Goal: Task Accomplishment & Management: Manage account settings

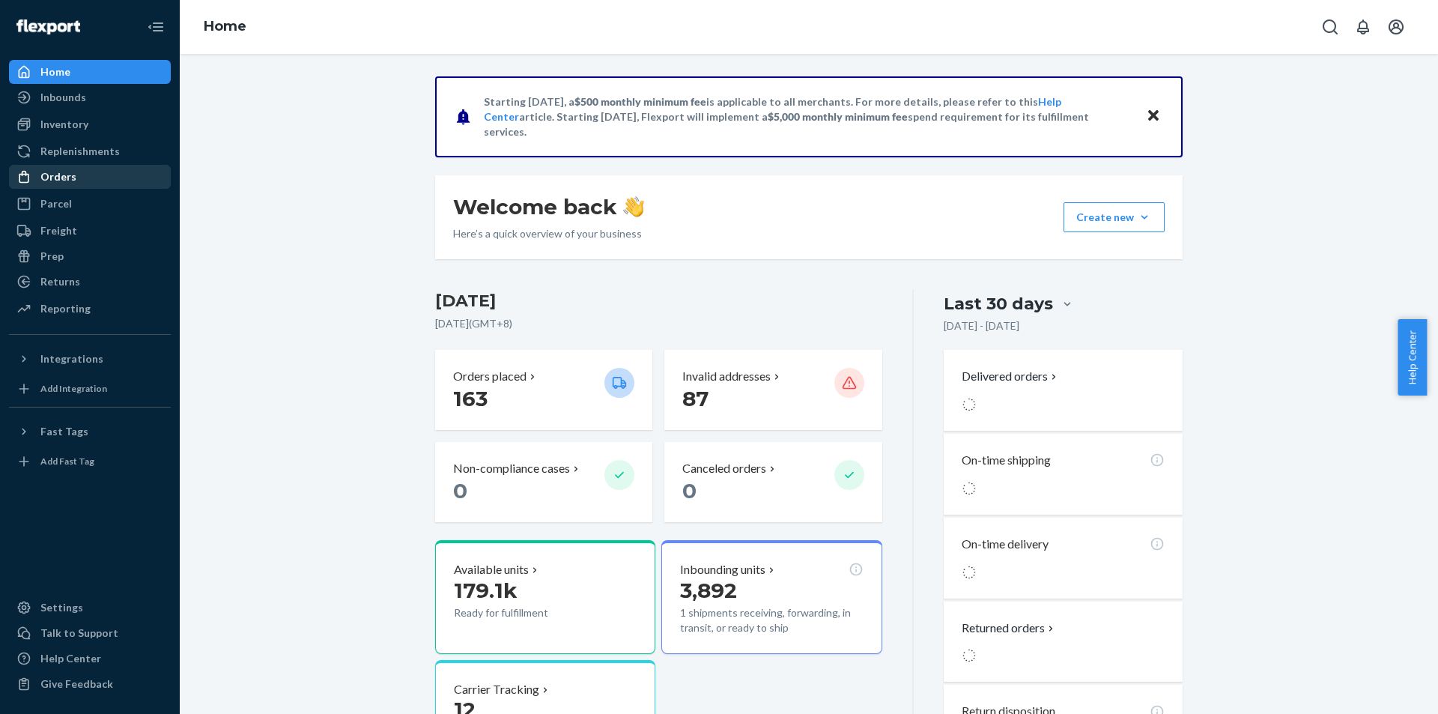
click at [112, 177] on div "Orders" at bounding box center [89, 176] width 159 height 21
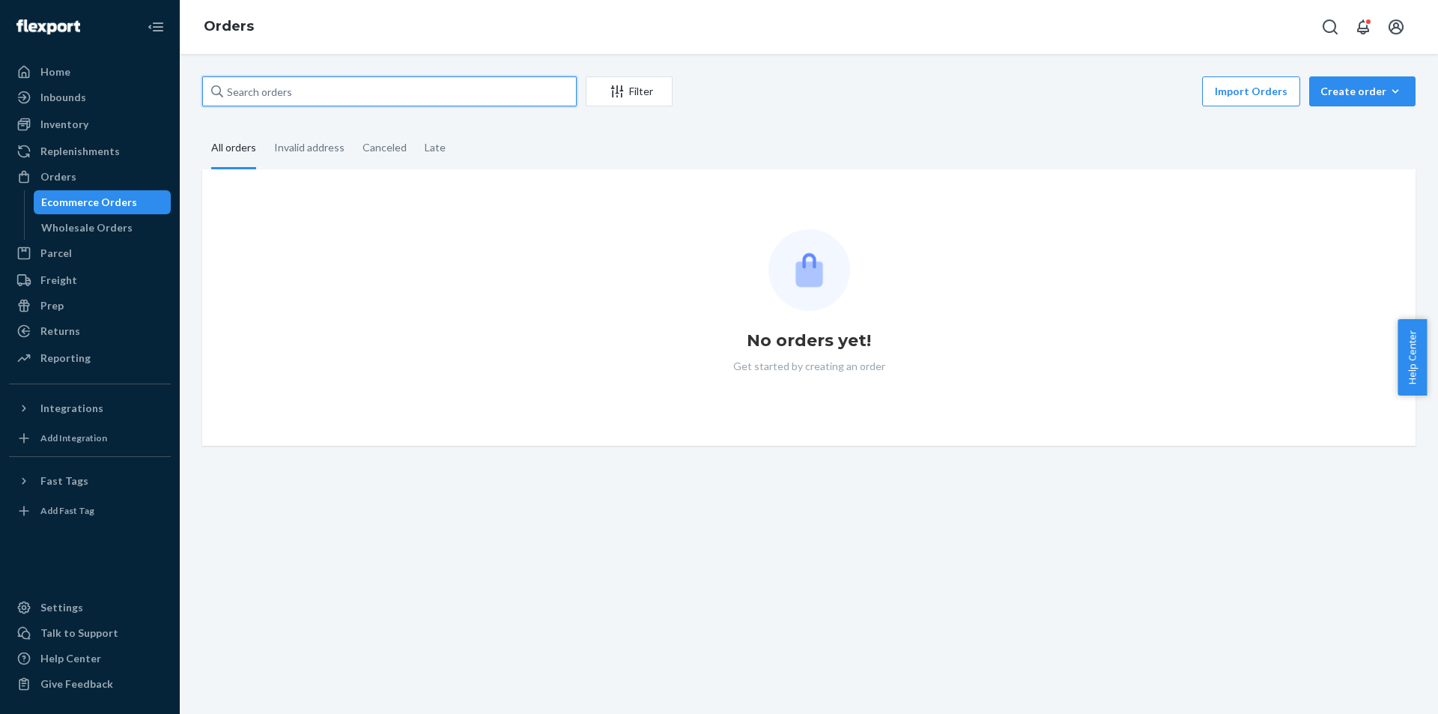
click at [321, 100] on input "text" at bounding box center [389, 91] width 375 height 30
paste input "[PERSON_NAME]"
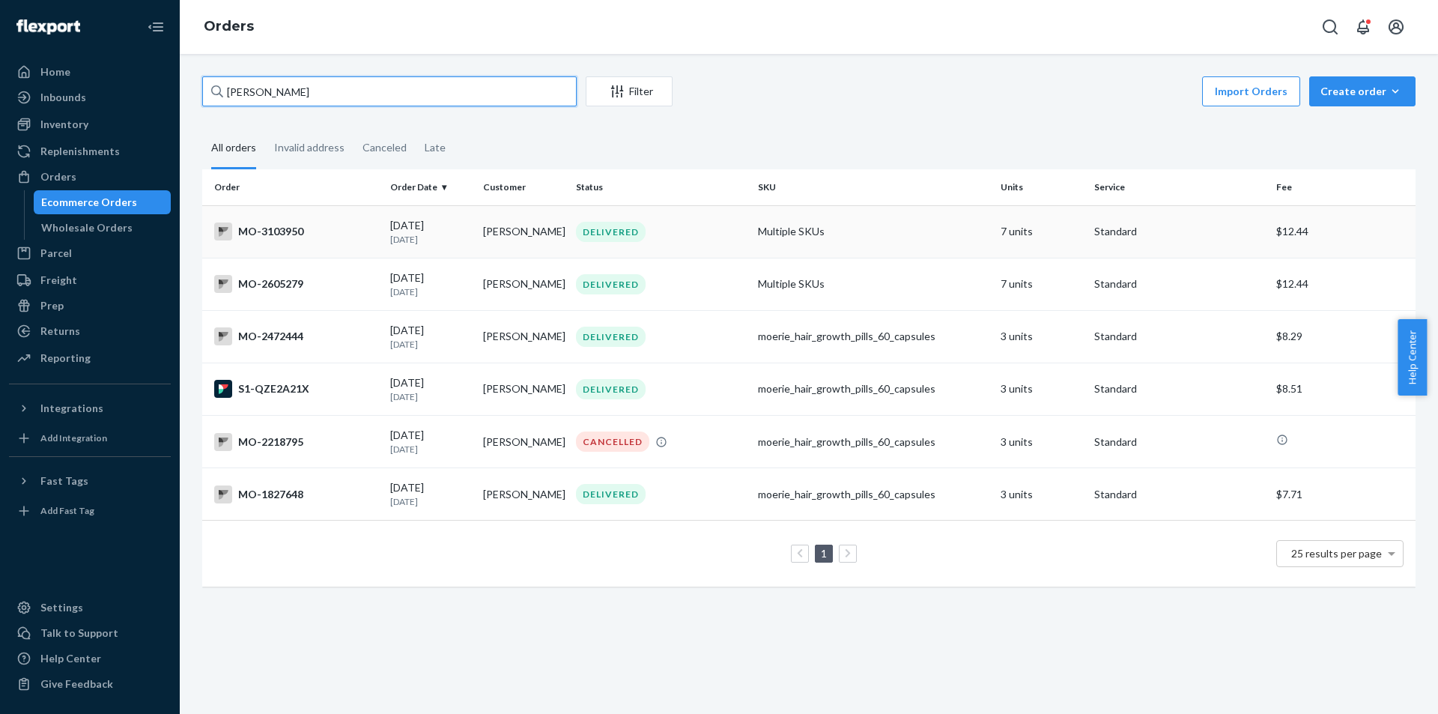
type input "[PERSON_NAME]"
click at [548, 244] on td "[PERSON_NAME]" at bounding box center [523, 231] width 93 height 52
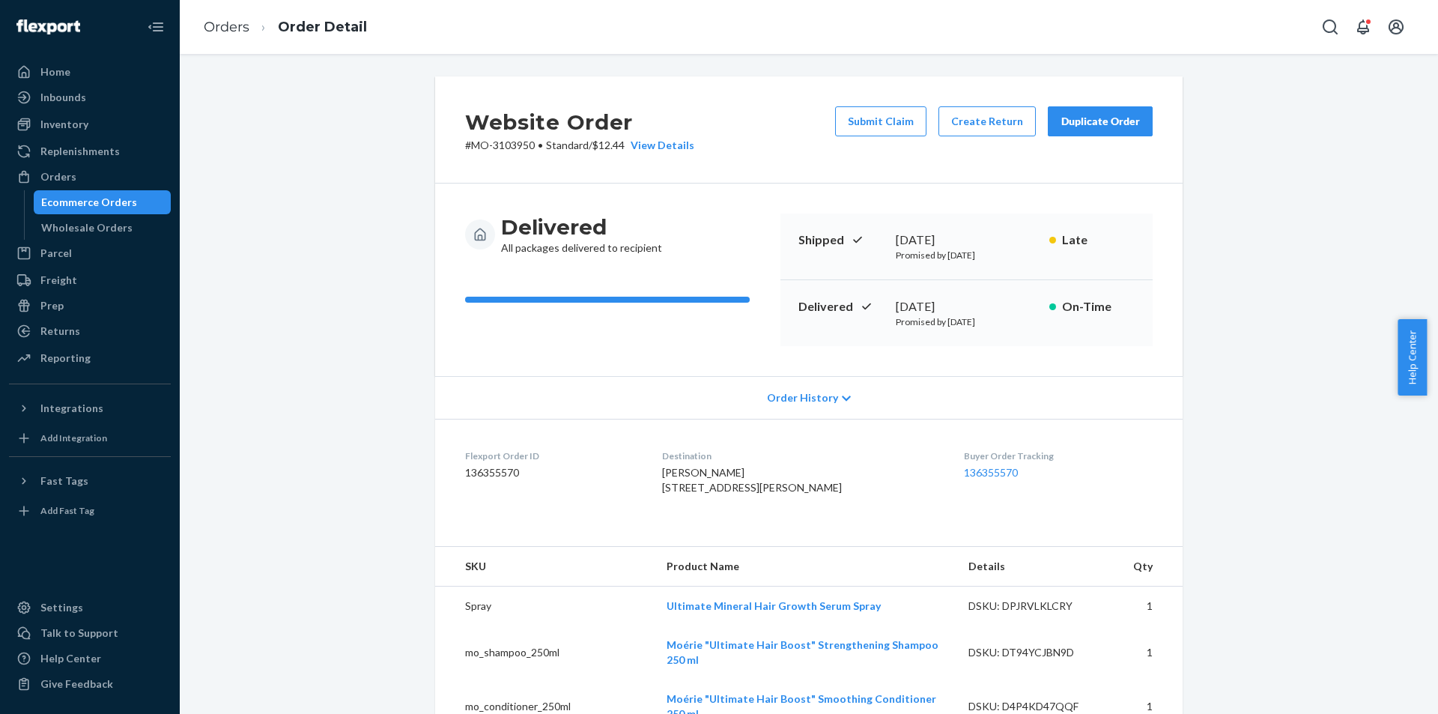
click at [517, 143] on p "# MO-3103950 • Standard / $12.44 View Details" at bounding box center [579, 145] width 229 height 15
copy p "3103950"
click at [77, 187] on div "Orders" at bounding box center [89, 176] width 159 height 21
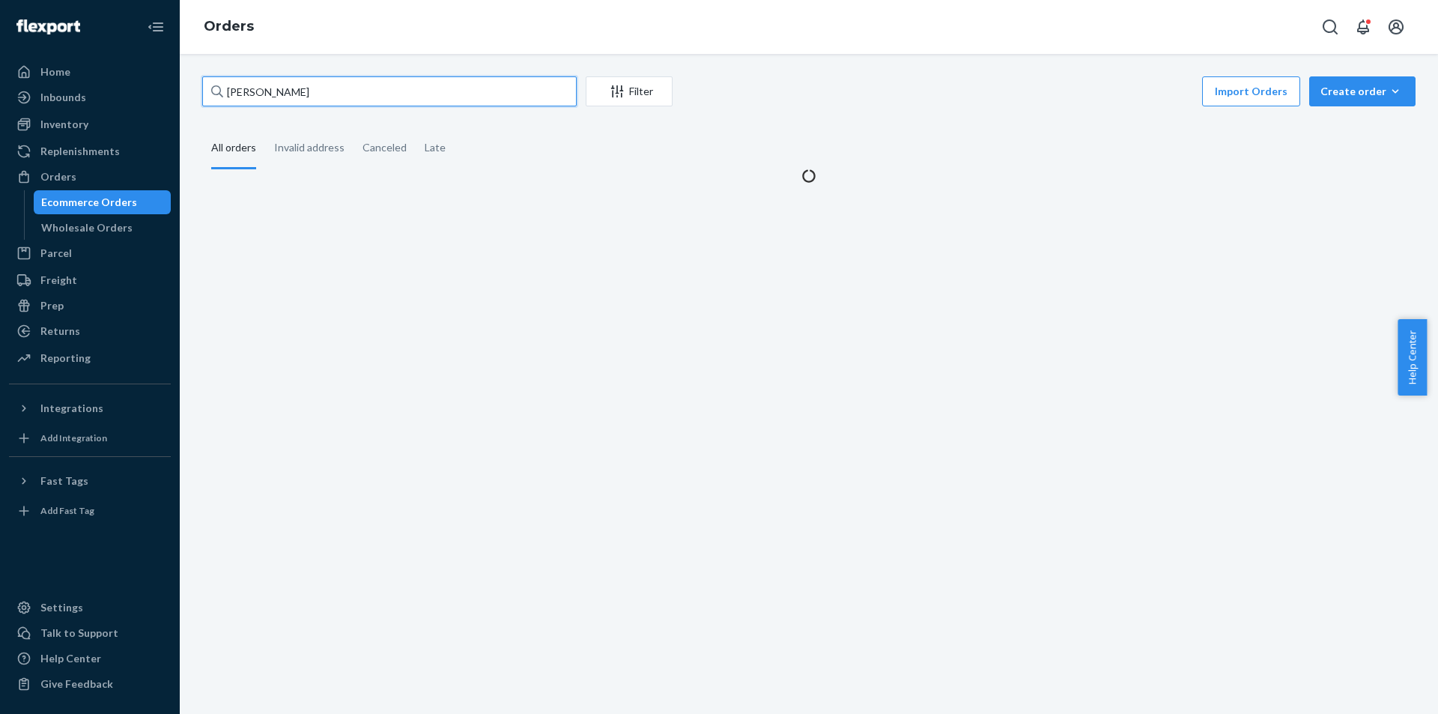
click at [394, 83] on input "[PERSON_NAME]" at bounding box center [389, 91] width 375 height 30
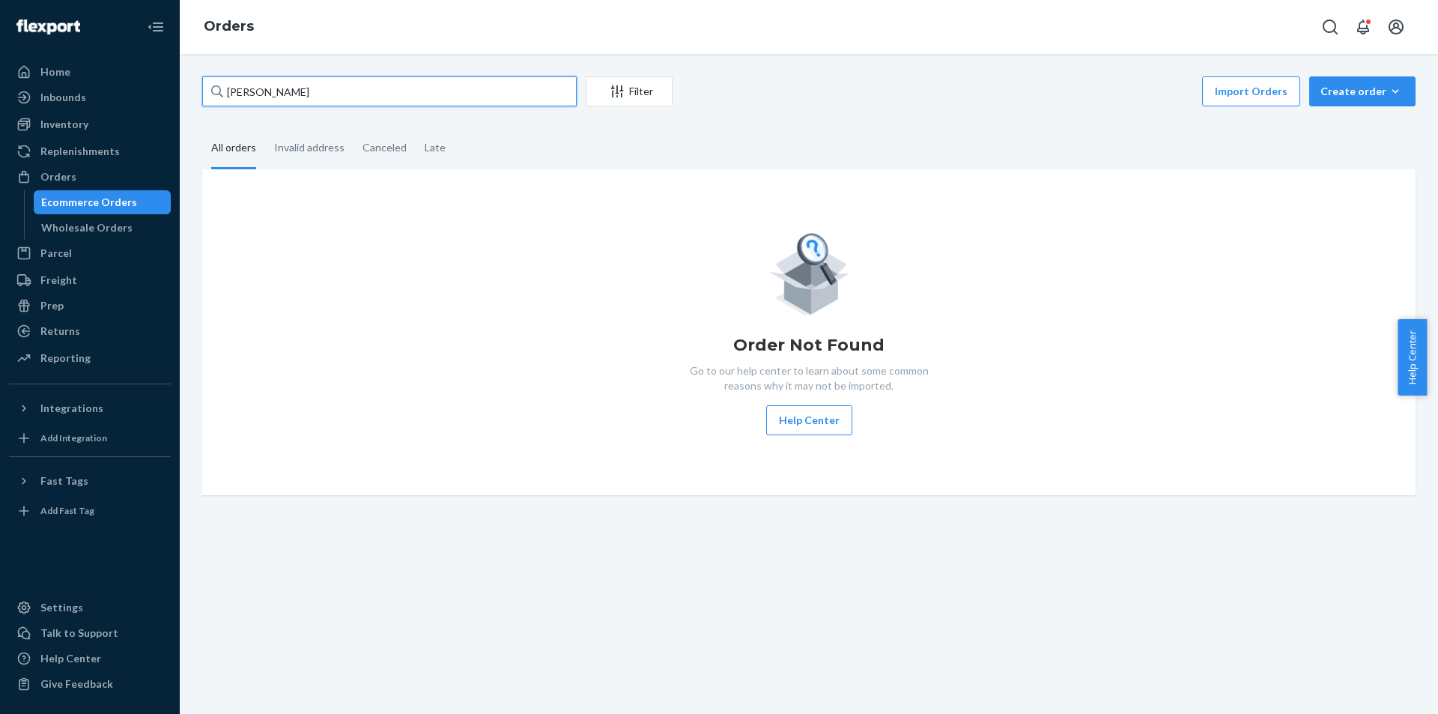
drag, startPoint x: 336, startPoint y: 99, endPoint x: 0, endPoint y: 33, distance: 342.8
click at [0, 34] on div "Home Inbounds Shipping Plans Problems Inventory Products Branded Packaging Repl…" at bounding box center [719, 357] width 1438 height 714
paste input "text"
click at [325, 94] on input "[PERSON_NAME]" at bounding box center [389, 91] width 375 height 30
paste input "[PERSON_NAME]"
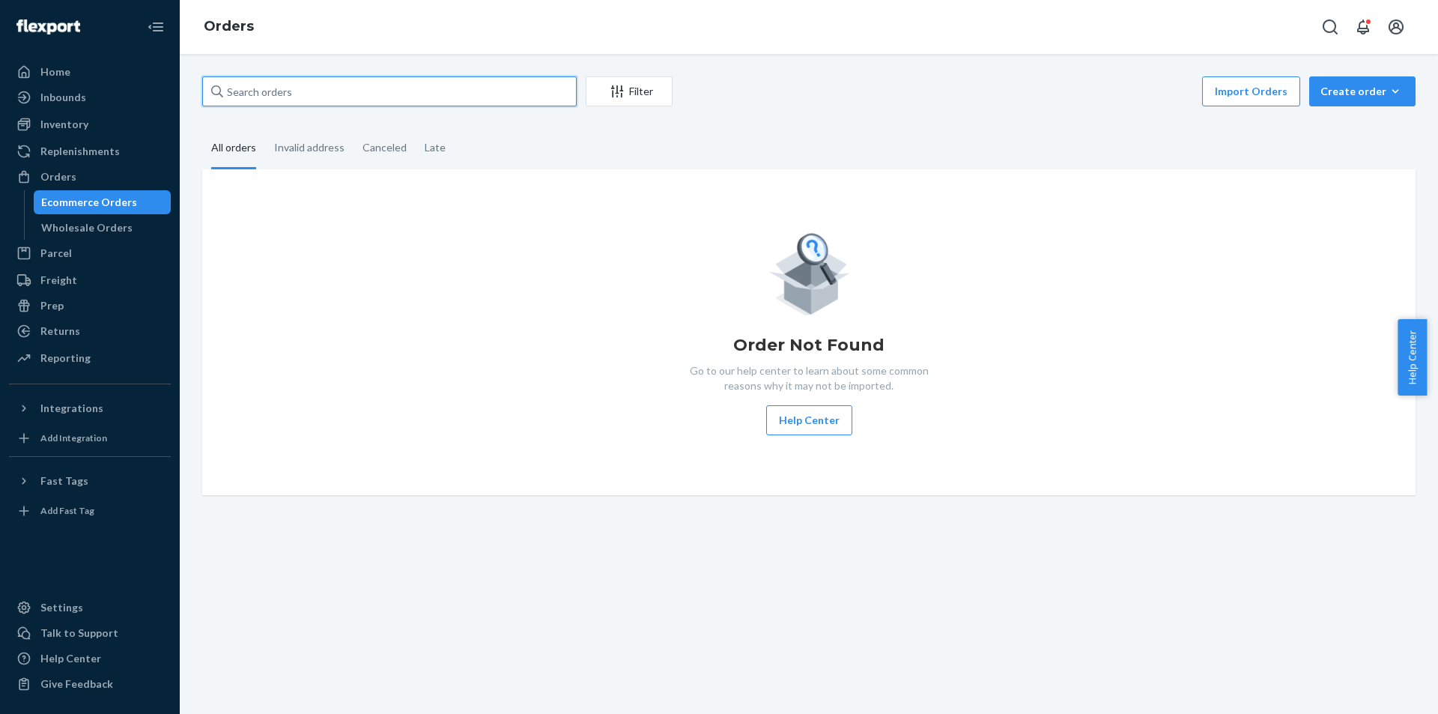
type input "[PERSON_NAME]"
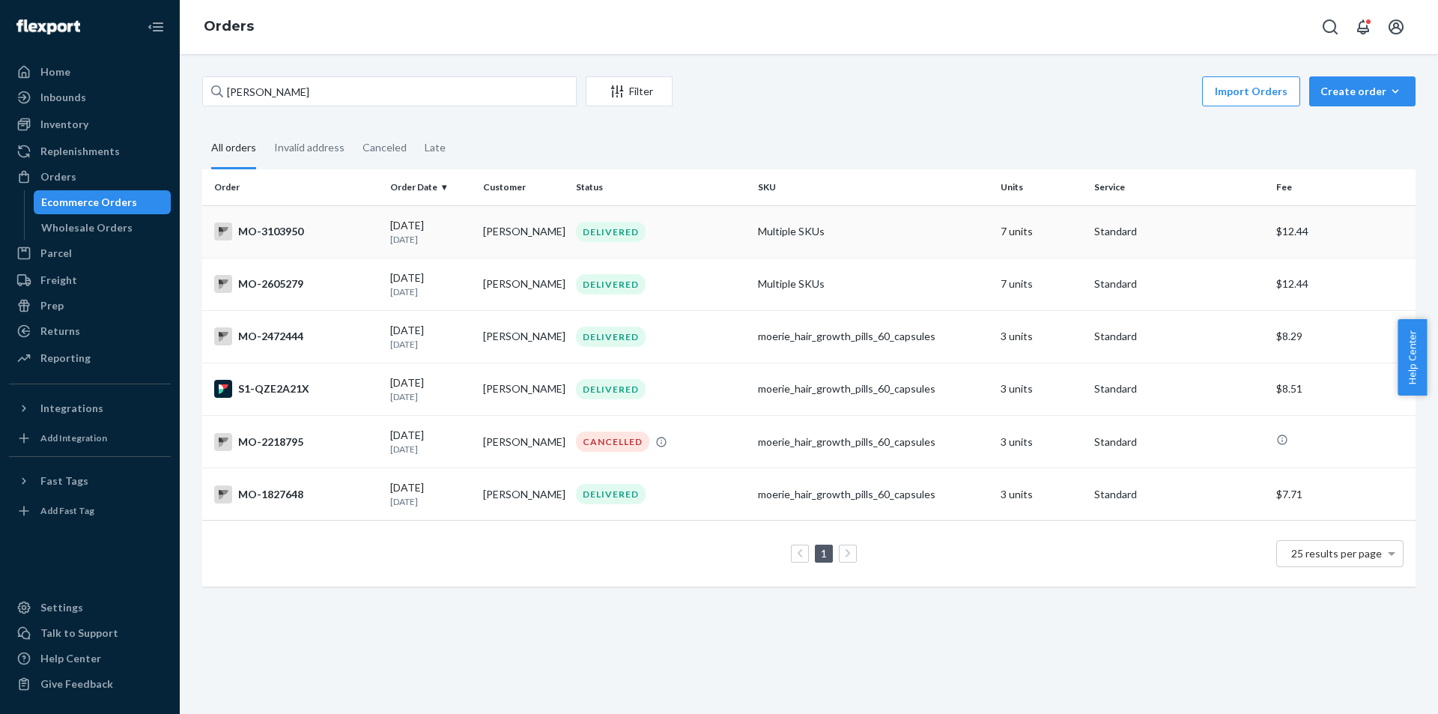
click at [616, 230] on div "DELIVERED" at bounding box center [611, 232] width 70 height 20
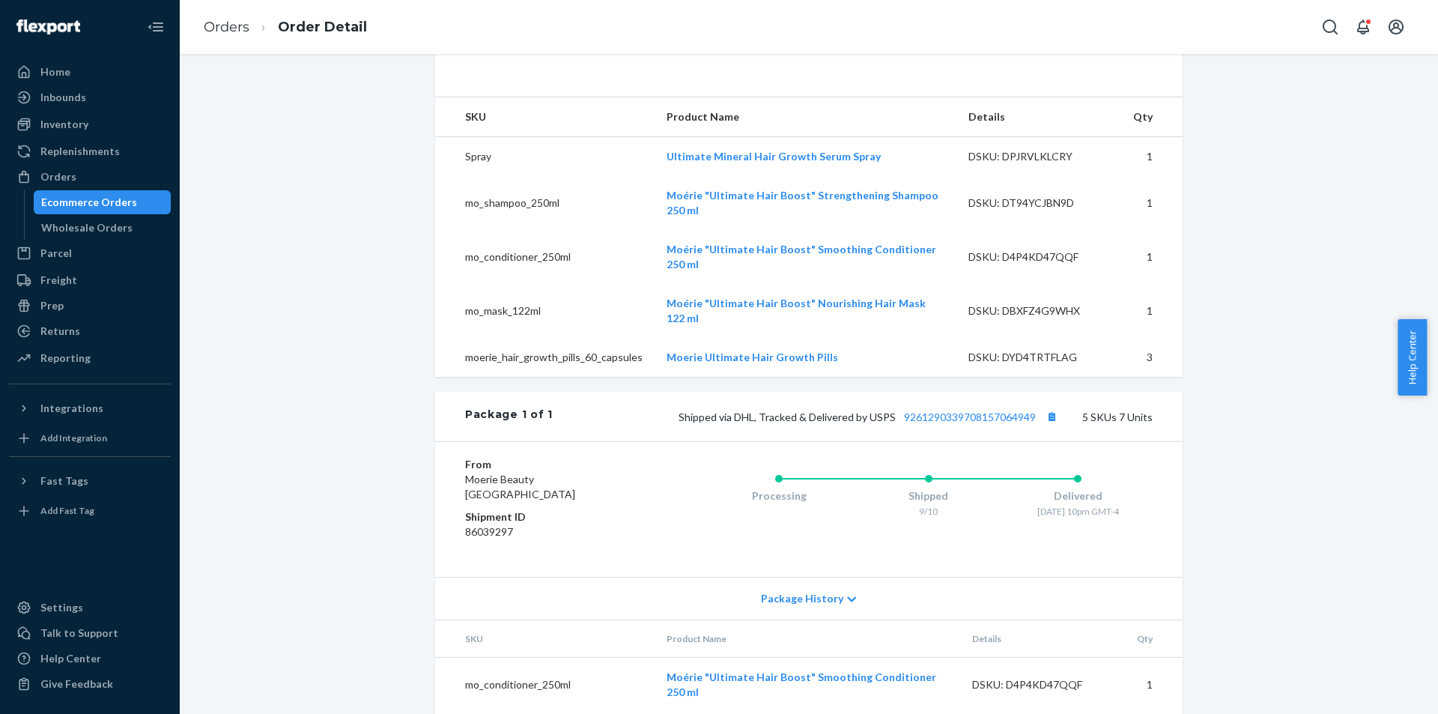
scroll to position [666, 0]
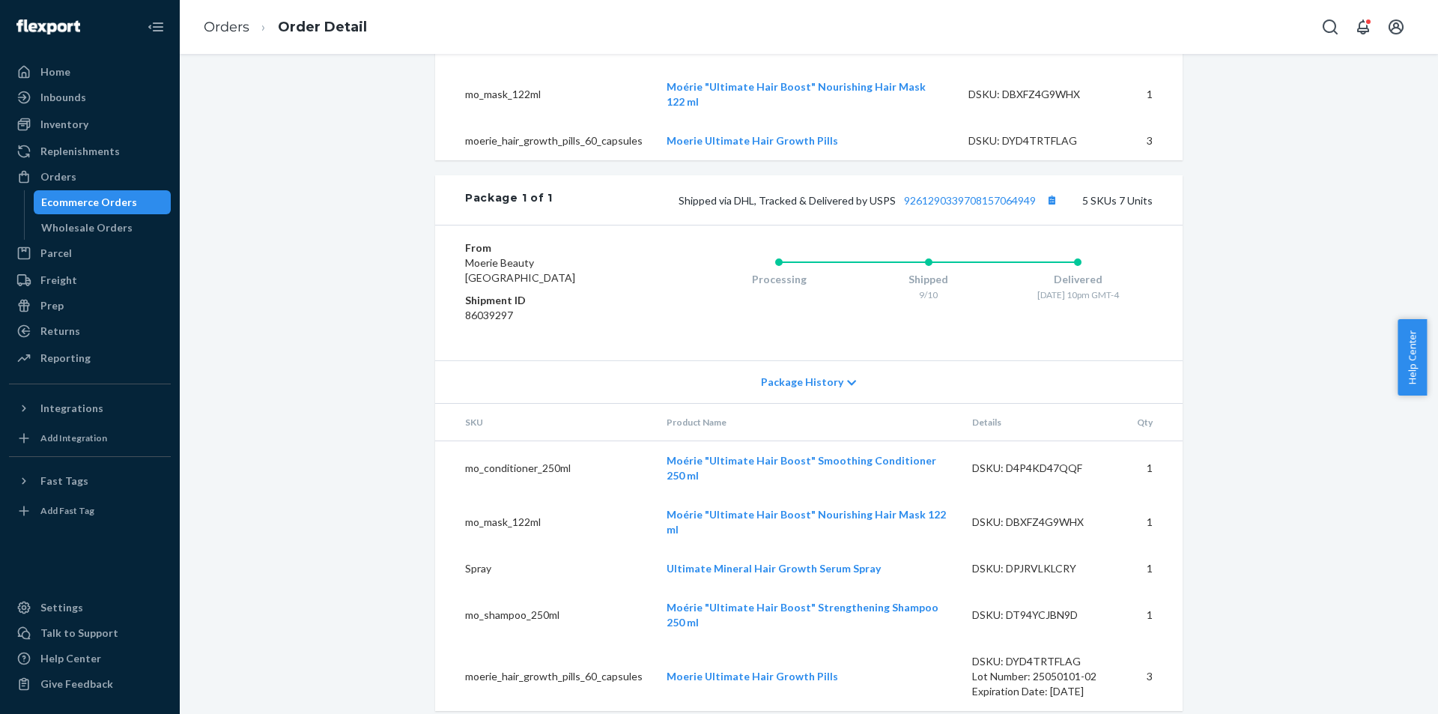
drag, startPoint x: 1245, startPoint y: 408, endPoint x: 1307, endPoint y: 432, distance: 66.6
click at [1245, 408] on div "Website Order # MO-3103950 • Standard / $12.44 View Details Submit Claim Create…" at bounding box center [809, 69] width 1236 height 1319
click at [1241, 493] on div "Website Order # MO-3103950 • Standard / $12.44 View Details Submit Claim Create…" at bounding box center [809, 69] width 1236 height 1319
click at [117, 184] on div "Orders" at bounding box center [89, 176] width 159 height 21
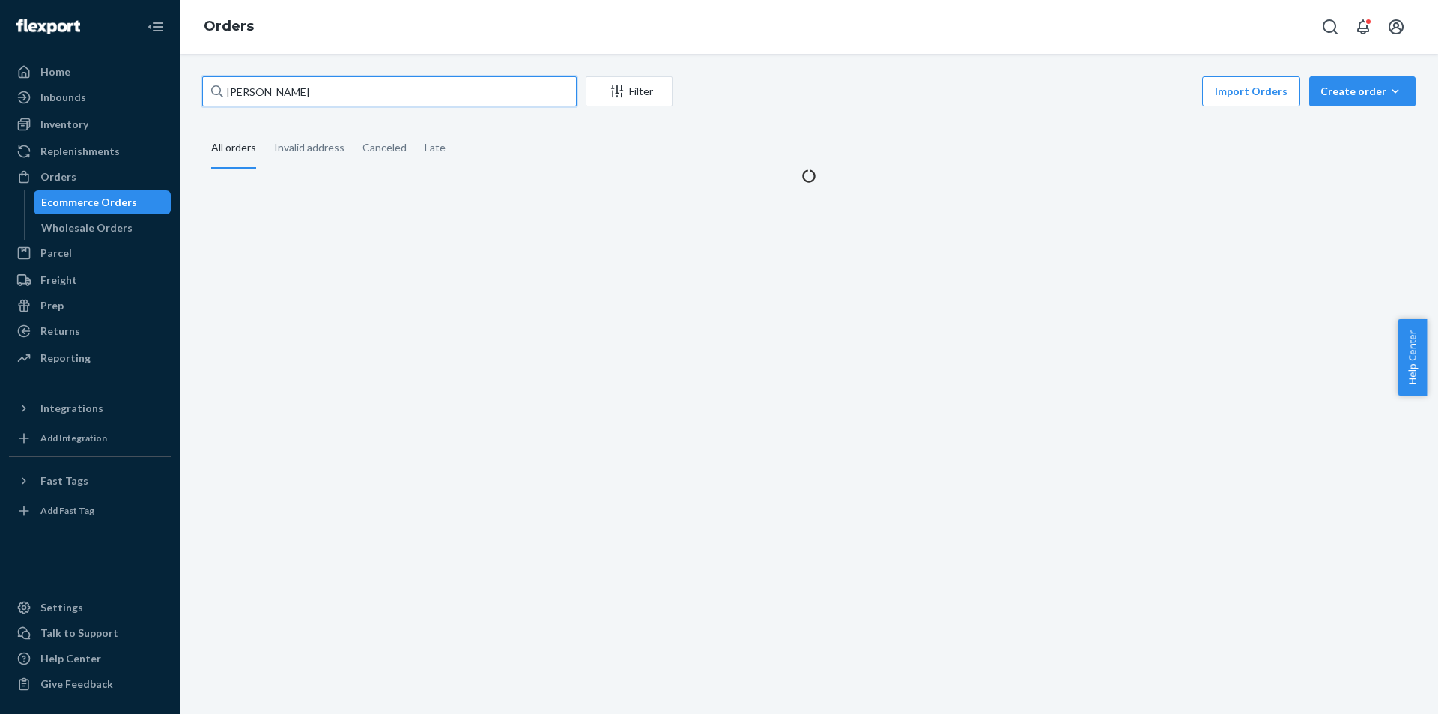
click at [330, 100] on input "[PERSON_NAME]" at bounding box center [389, 91] width 375 height 30
click at [330, 99] on input "[PERSON_NAME]" at bounding box center [389, 91] width 375 height 30
paste input "[PERSON_NAME]"
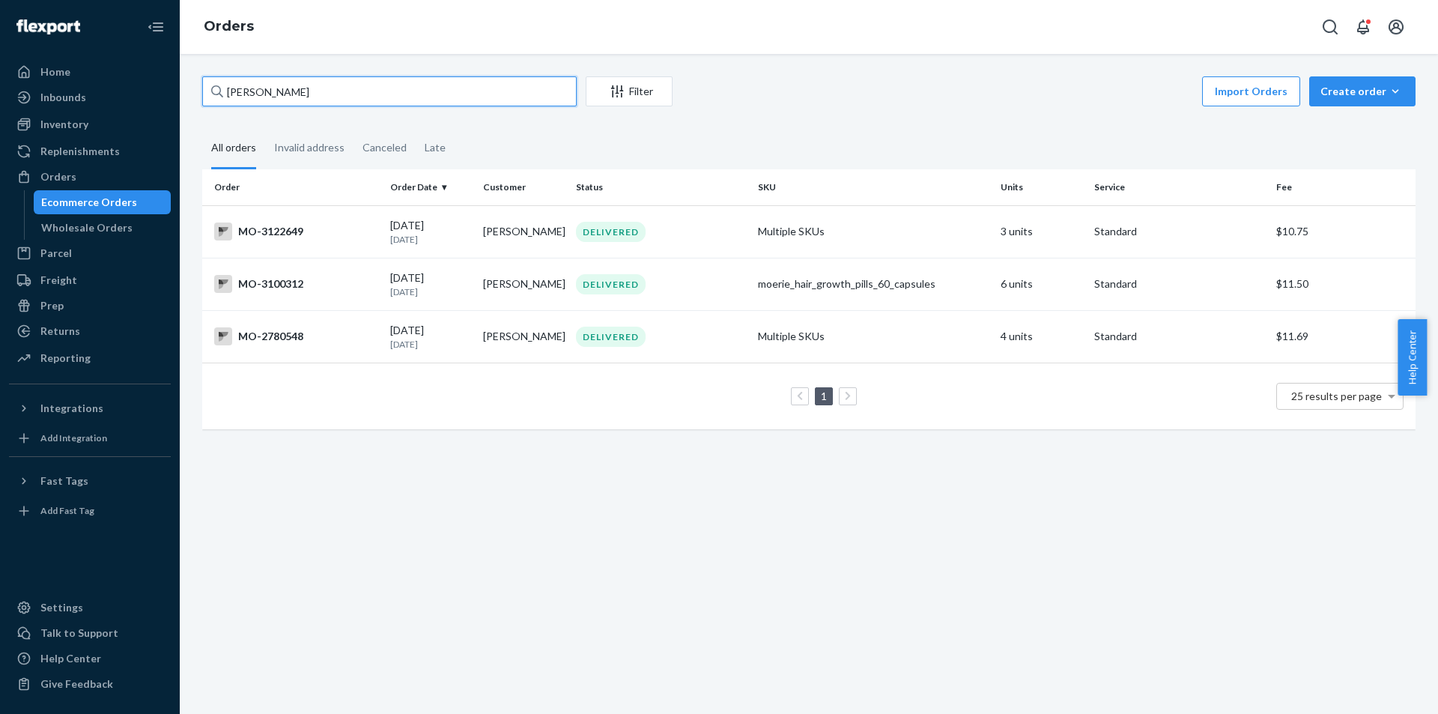
type input "[PERSON_NAME]"
click at [659, 300] on td "DELIVERED" at bounding box center [661, 284] width 182 height 52
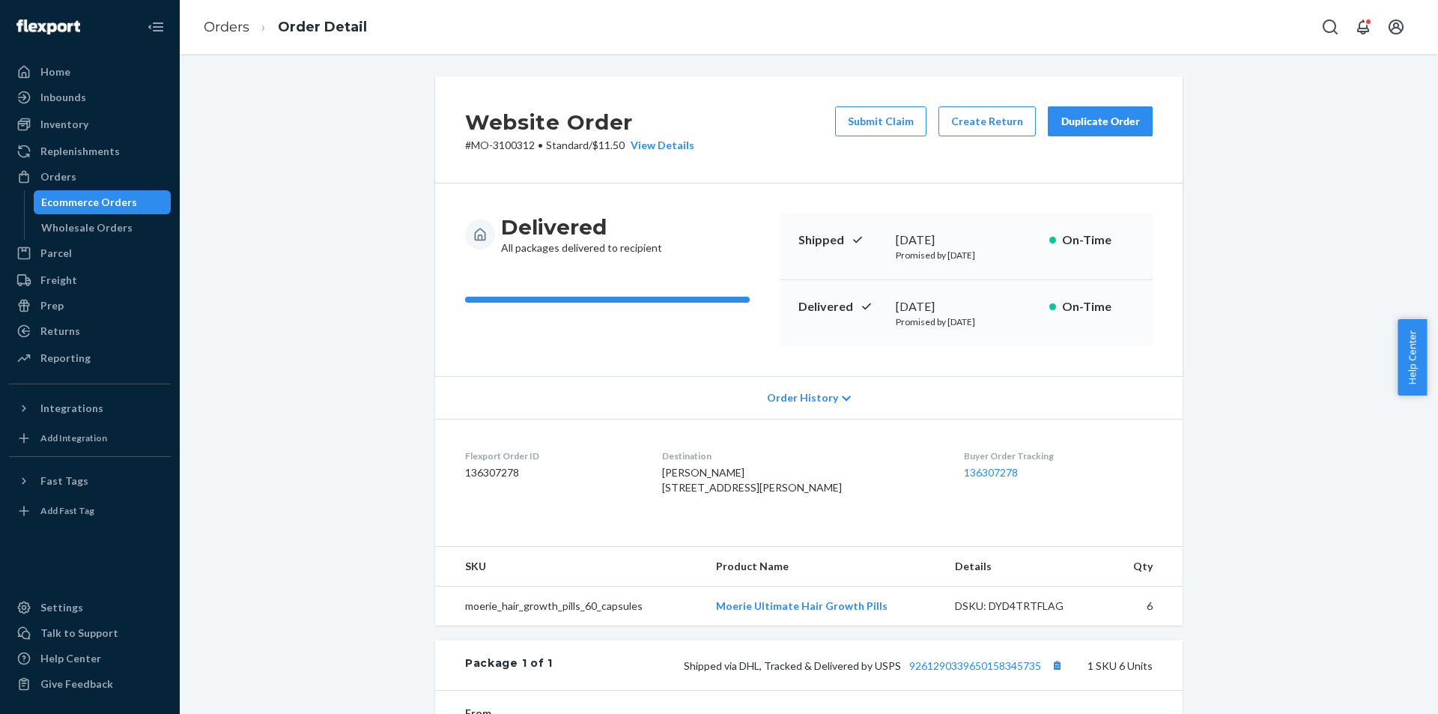
click at [319, 330] on div "Website Order # MO-3100312 • Standard / $11.50 View Details Submit Claim Create…" at bounding box center [809, 534] width 1236 height 917
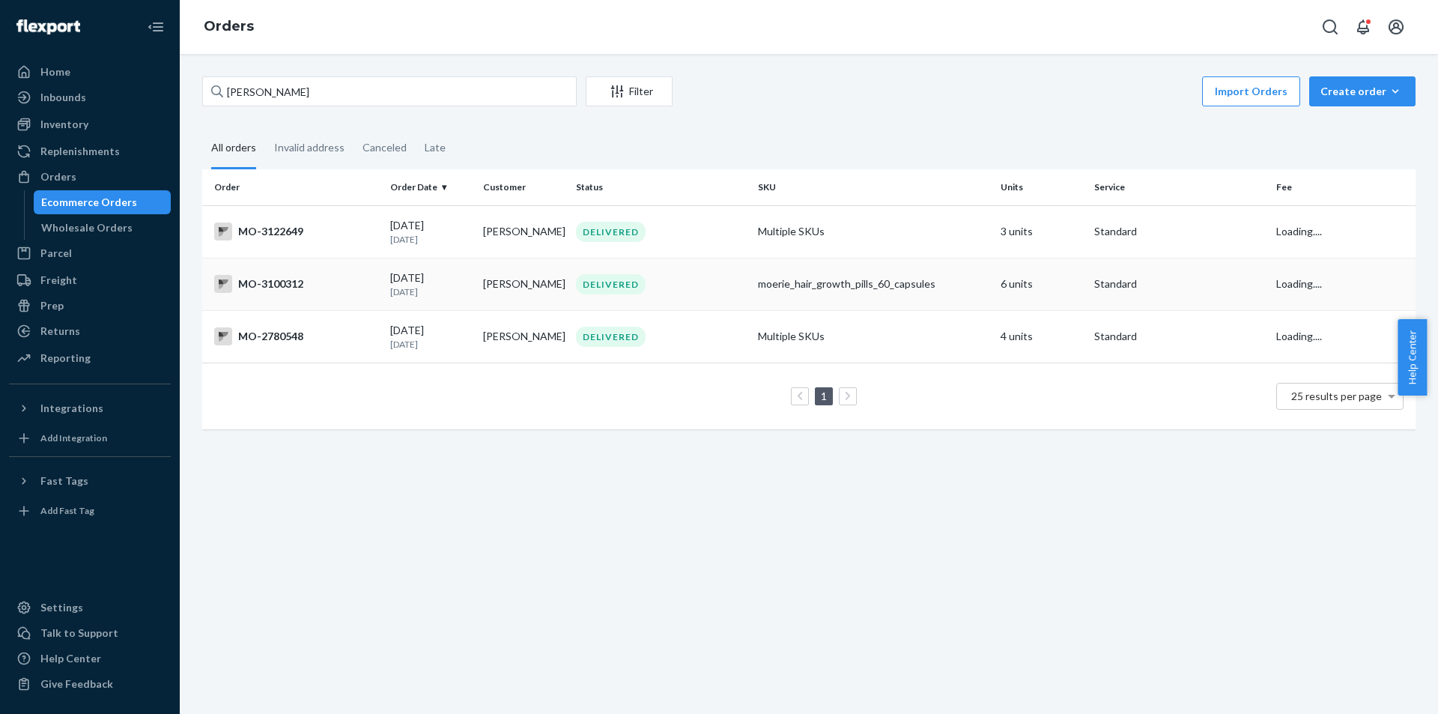
click at [596, 284] on div "DELIVERED" at bounding box center [611, 284] width 70 height 20
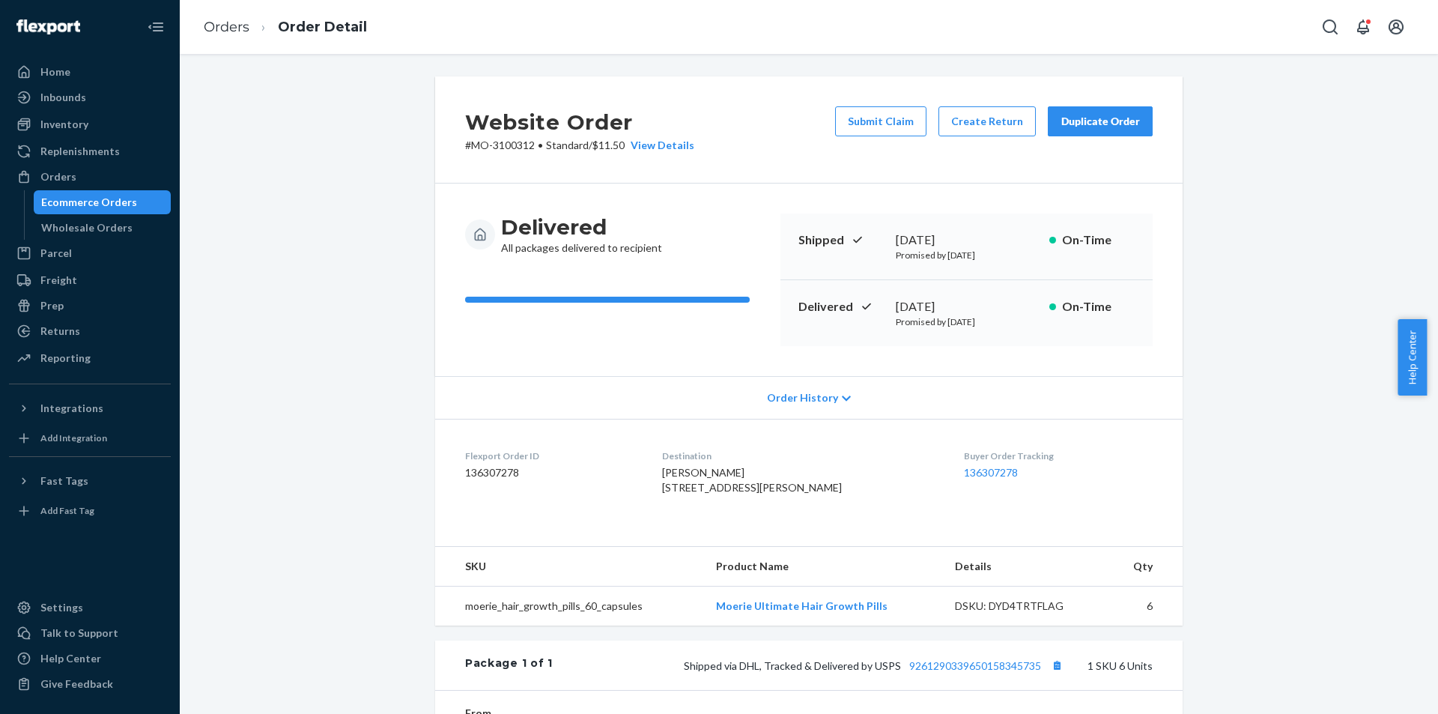
click at [714, 464] on div "Destination [PERSON_NAME] [STREET_ADDRESS][PERSON_NAME]" at bounding box center [801, 475] width 279 height 52
click at [704, 445] on div at bounding box center [704, 445] width 0 height 0
copy span "[PERSON_NAME]"
click at [690, 494] on span "[PERSON_NAME] [STREET_ADDRESS][PERSON_NAME]" at bounding box center [752, 480] width 180 height 28
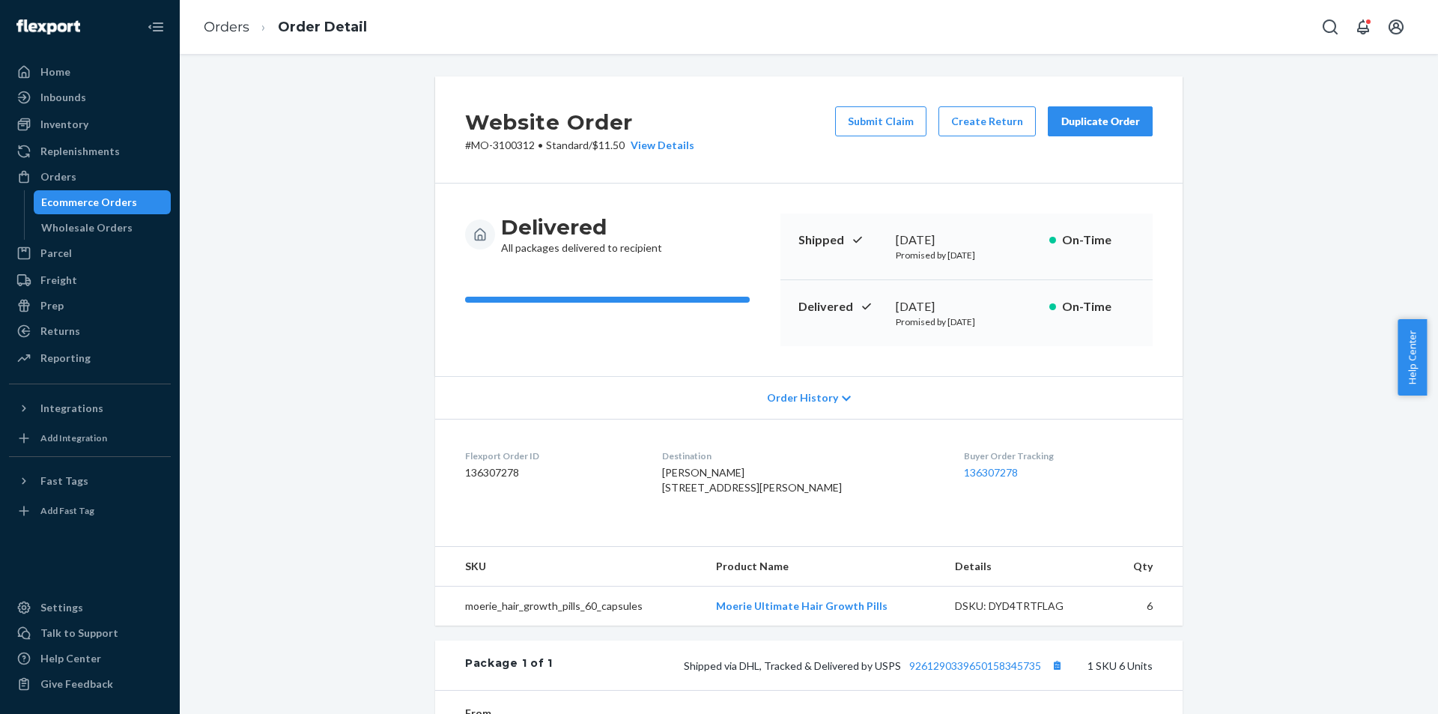
click at [713, 482] on span "[PERSON_NAME] [STREET_ADDRESS][PERSON_NAME]" at bounding box center [752, 480] width 180 height 28
click at [532, 148] on p "# MO-3100312 • Standard / $11.50 View Details" at bounding box center [579, 145] width 229 height 15
click at [524, 144] on p "# MO-3100312 • Standard / $11.50 View Details" at bounding box center [579, 145] width 229 height 15
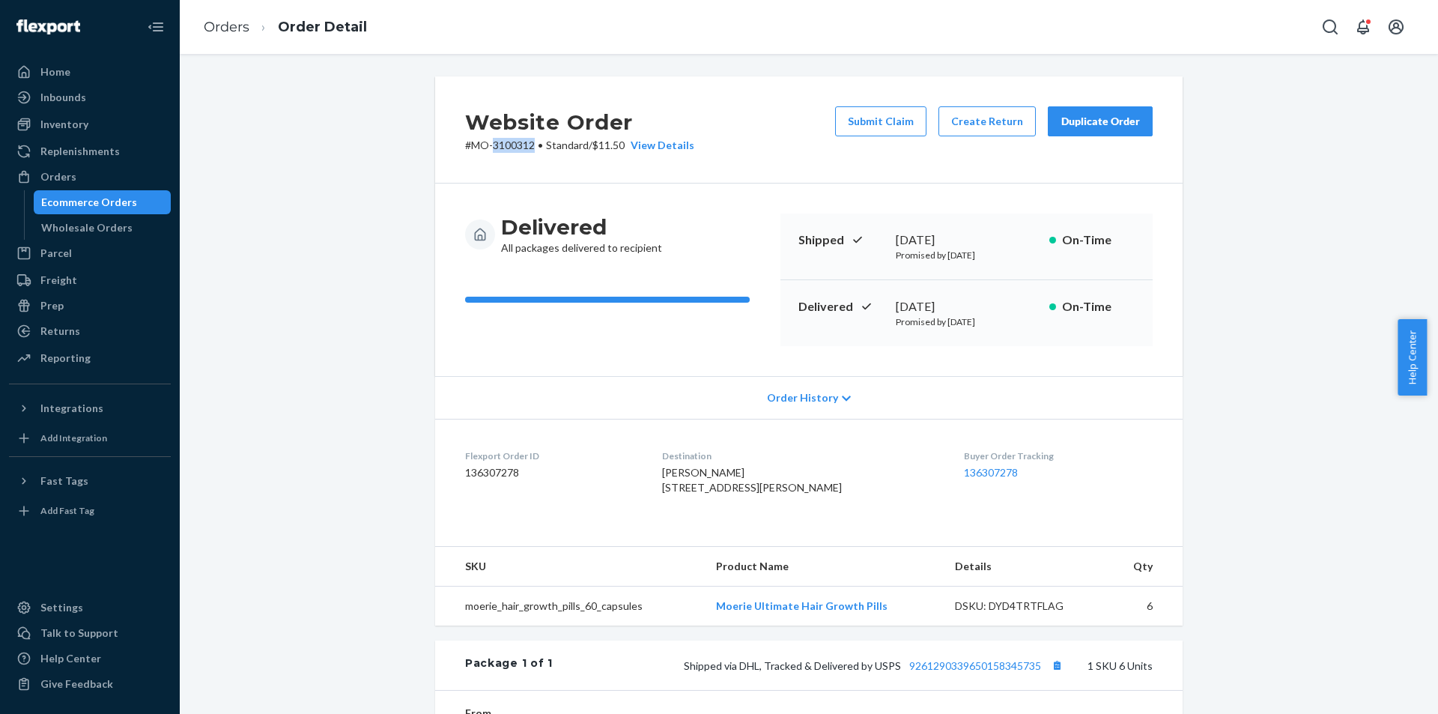
click at [524, 144] on p "# MO-3100312 • Standard / $11.50 View Details" at bounding box center [579, 145] width 229 height 15
copy p "3100312"
click at [730, 469] on span "[PERSON_NAME] [STREET_ADDRESS][PERSON_NAME]" at bounding box center [752, 480] width 180 height 28
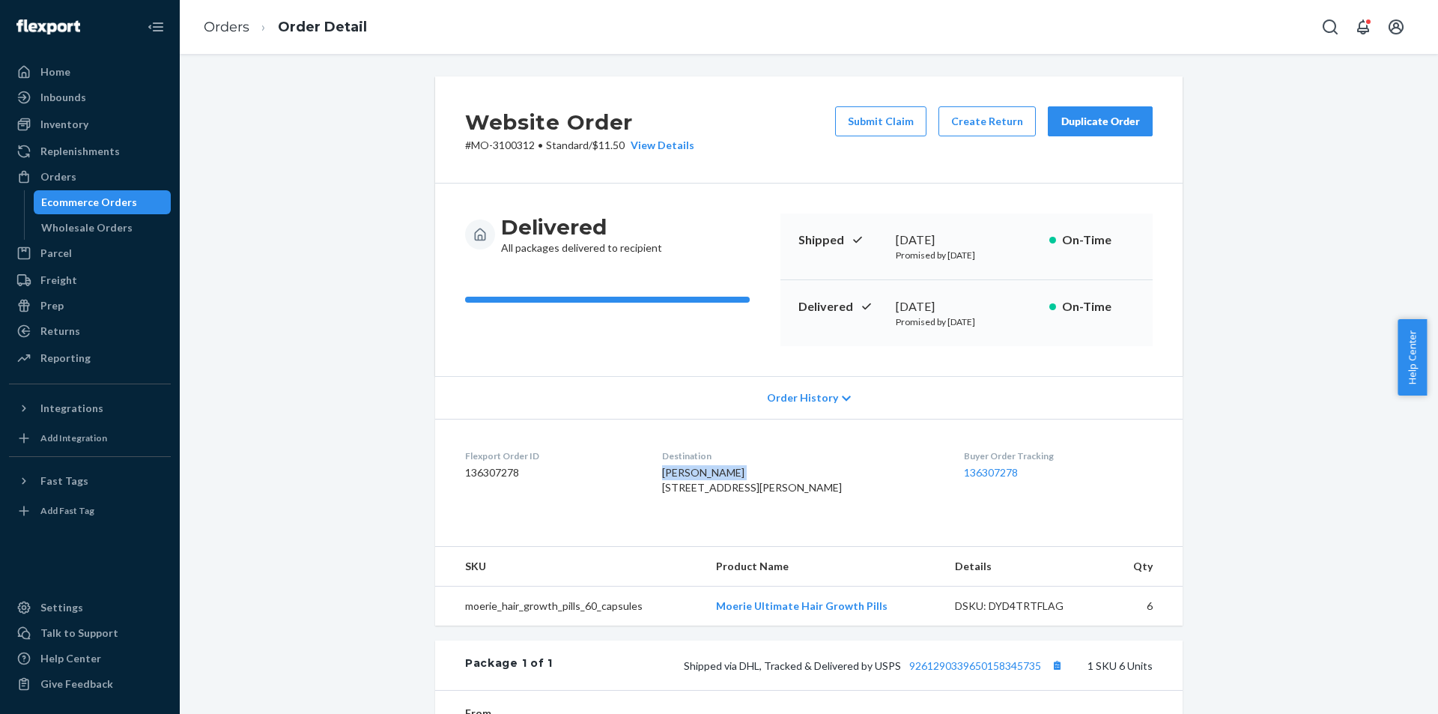
copy span "[PERSON_NAME]"
click at [991, 124] on button "Create Return" at bounding box center [987, 121] width 97 height 30
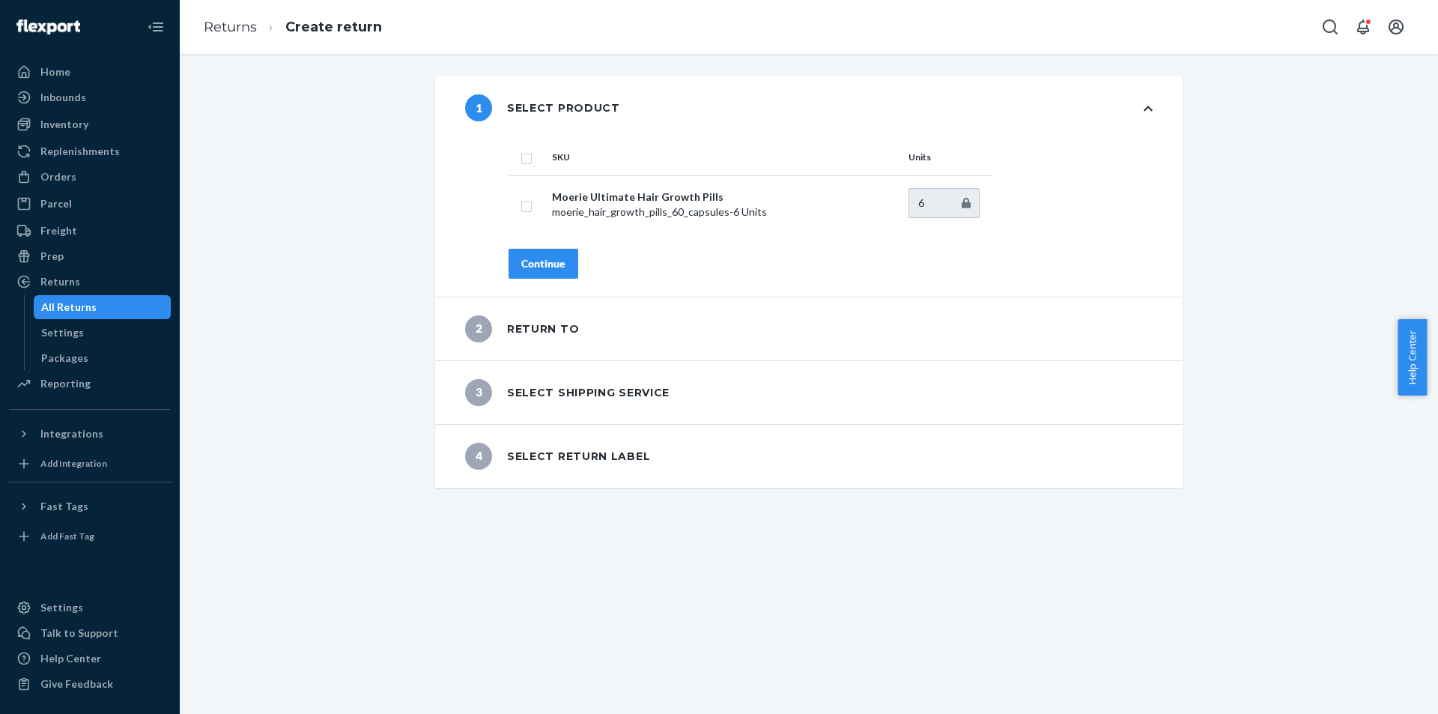
click at [524, 162] on input "checkbox" at bounding box center [527, 157] width 12 height 16
checkbox input "true"
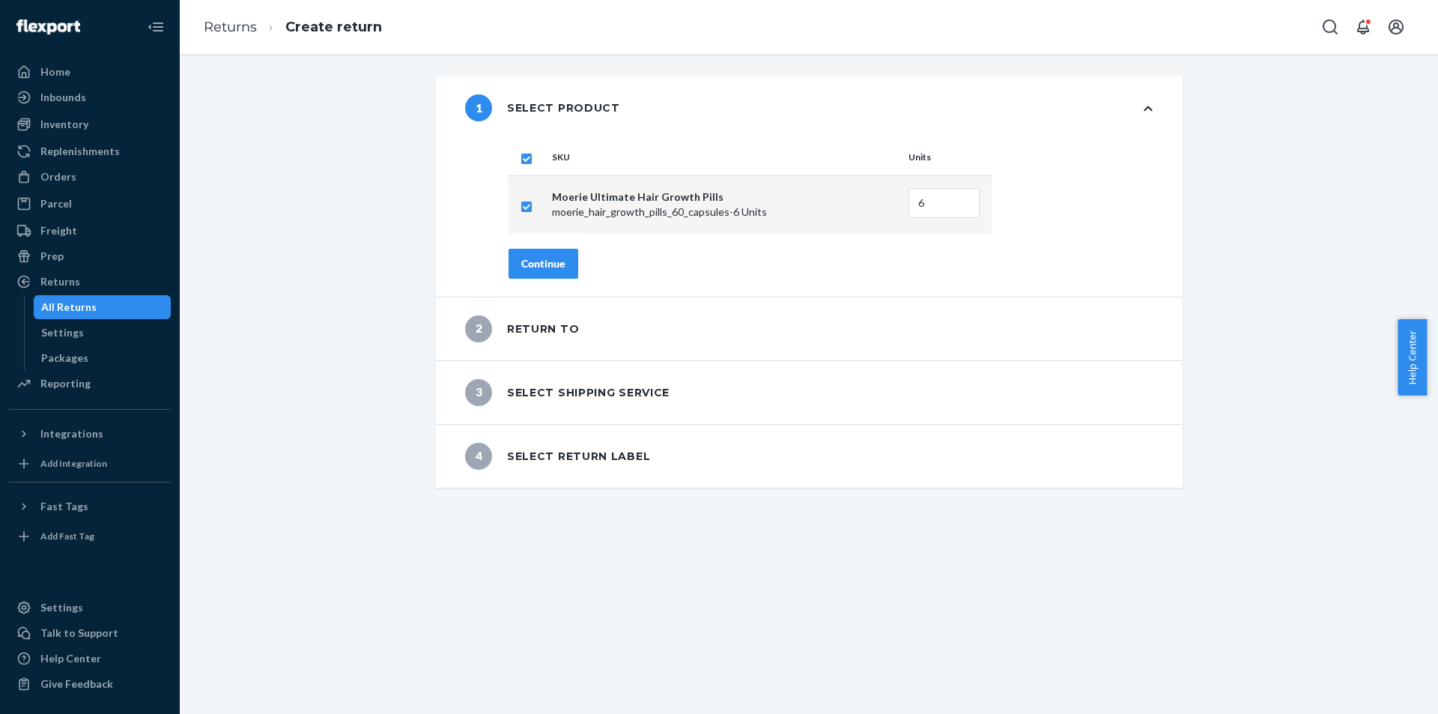
click at [539, 262] on div "Continue" at bounding box center [543, 263] width 44 height 15
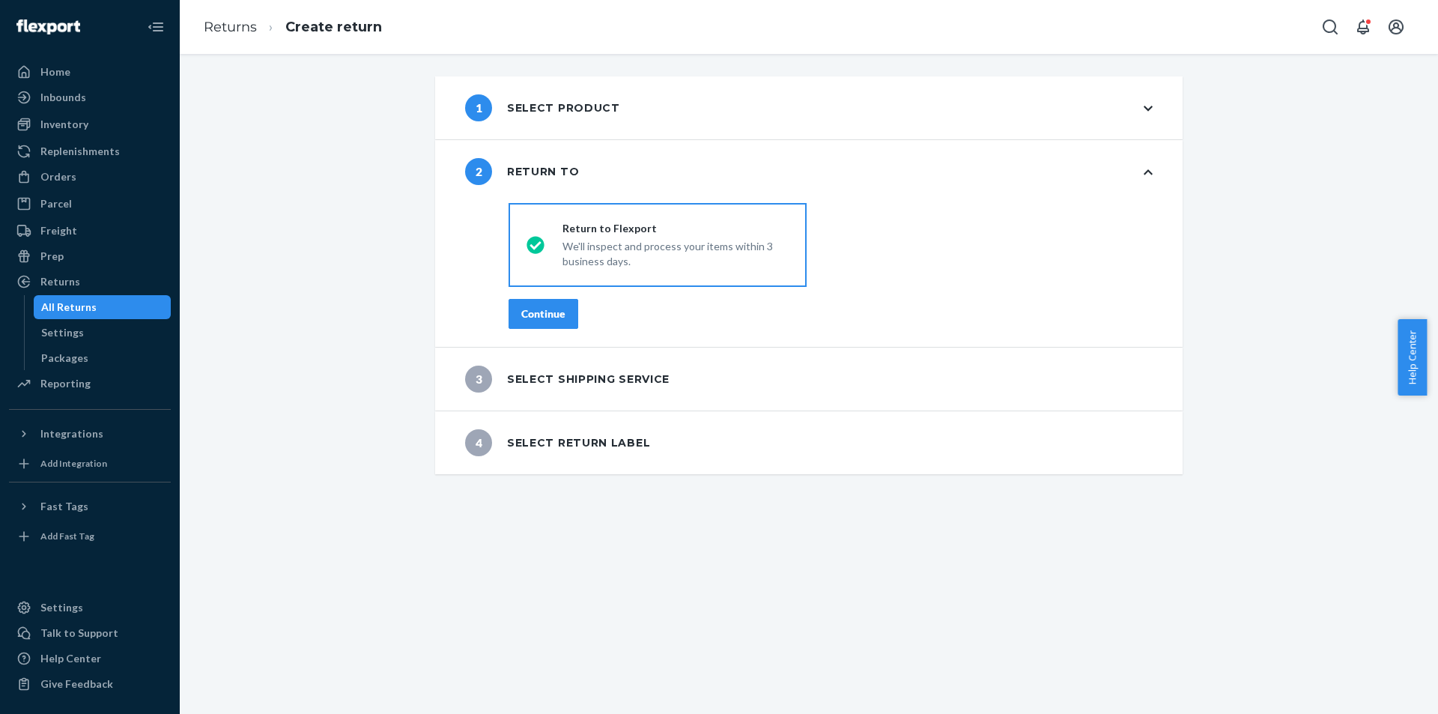
click at [529, 303] on button "Continue" at bounding box center [544, 314] width 70 height 30
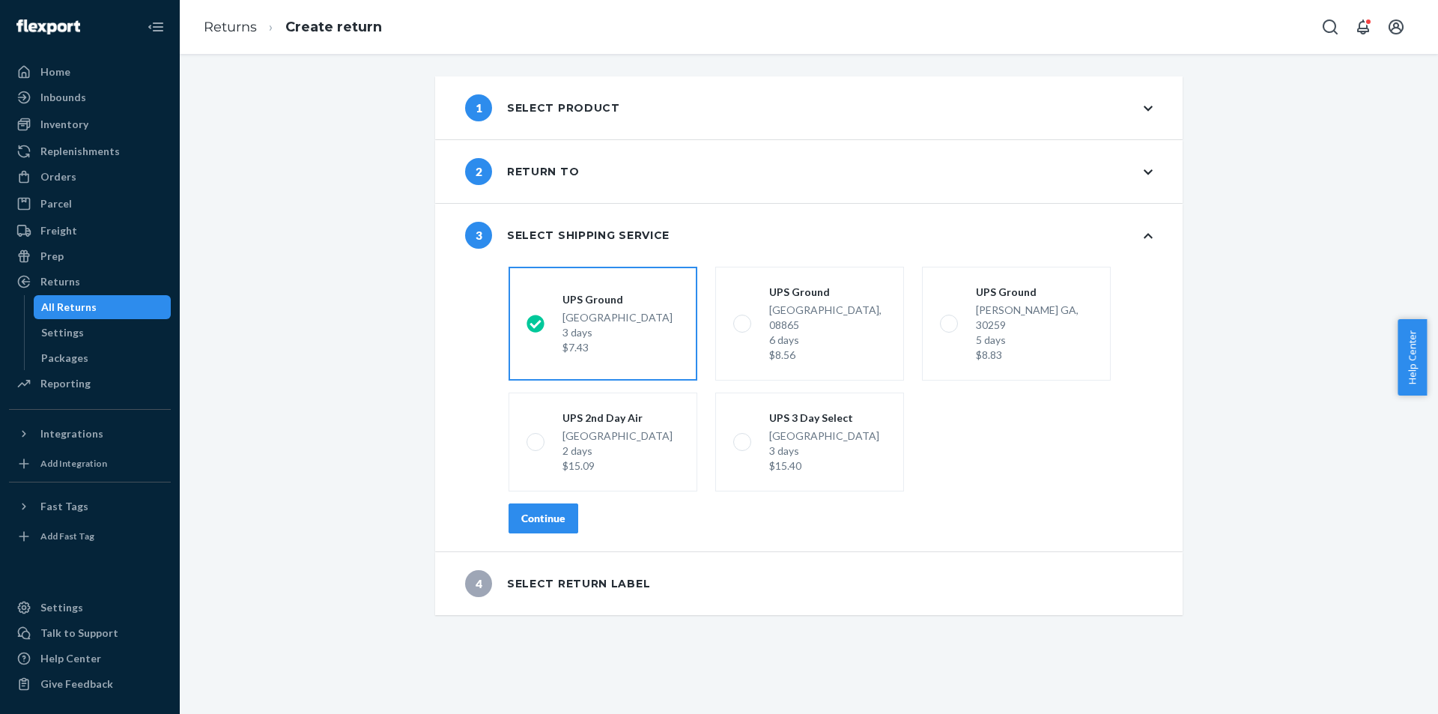
click at [539, 487] on div "shippingRatesRadioGroup [GEOGRAPHIC_DATA] 3 days $7.43 [GEOGRAPHIC_DATA] 6 days…" at bounding box center [831, 406] width 704 height 291
click at [543, 503] on button "Continue" at bounding box center [544, 518] width 70 height 30
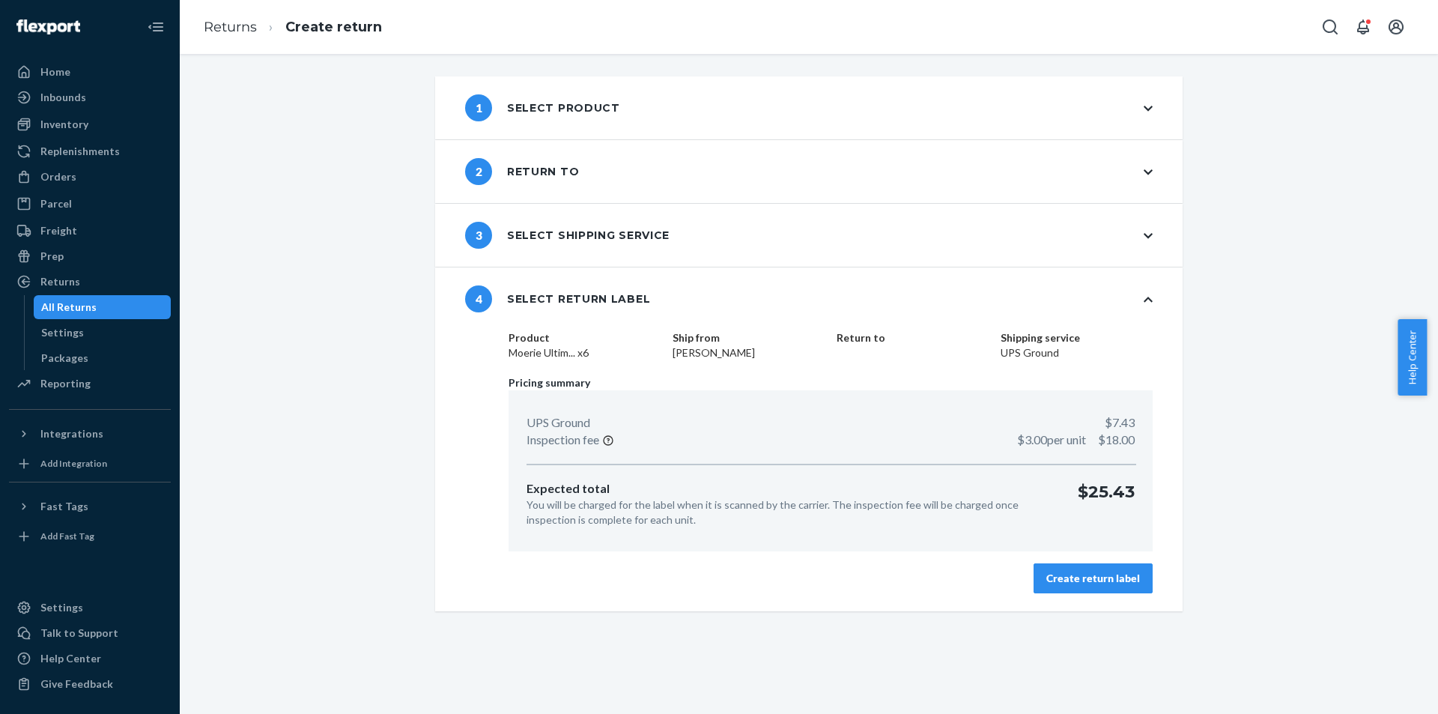
click at [1073, 578] on div "Create return label" at bounding box center [1094, 578] width 94 height 15
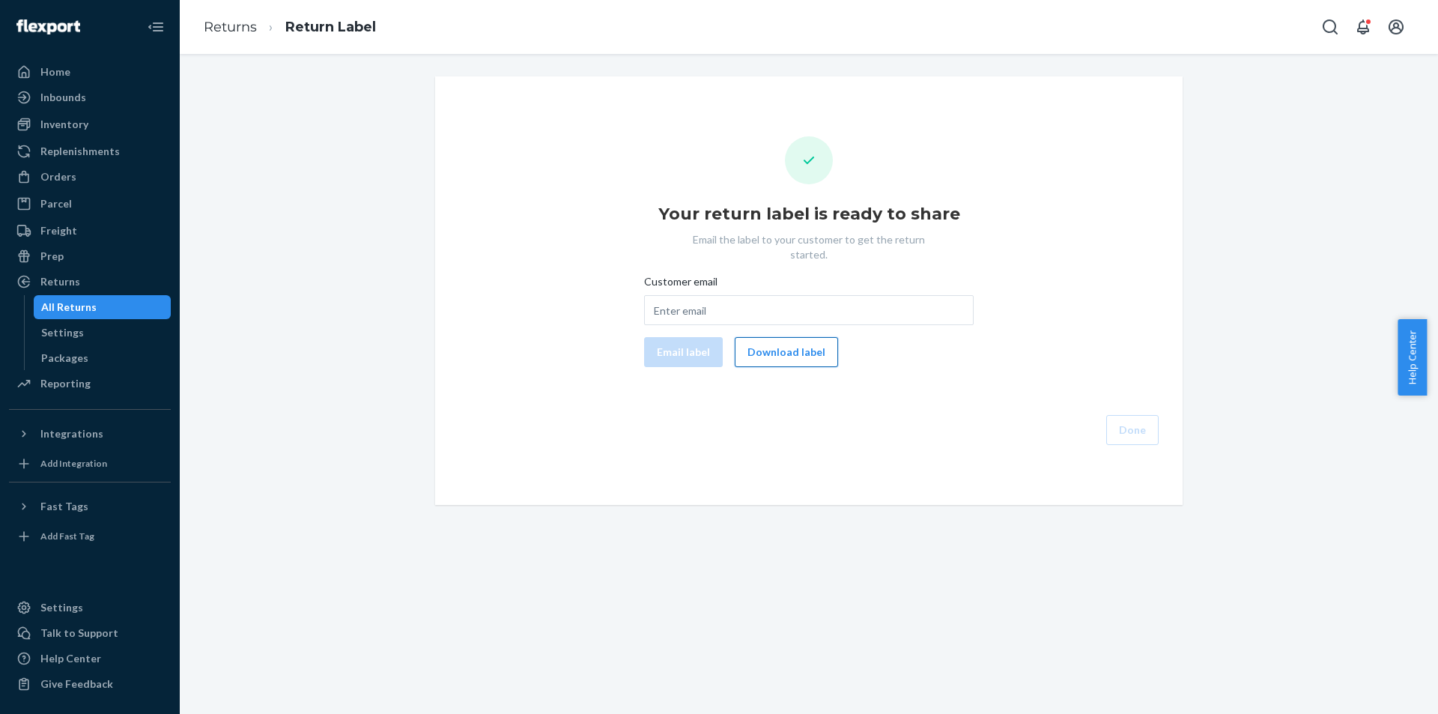
click at [817, 344] on button "Download label" at bounding box center [786, 352] width 103 height 30
drag, startPoint x: 402, startPoint y: 374, endPoint x: 434, endPoint y: 387, distance: 34.2
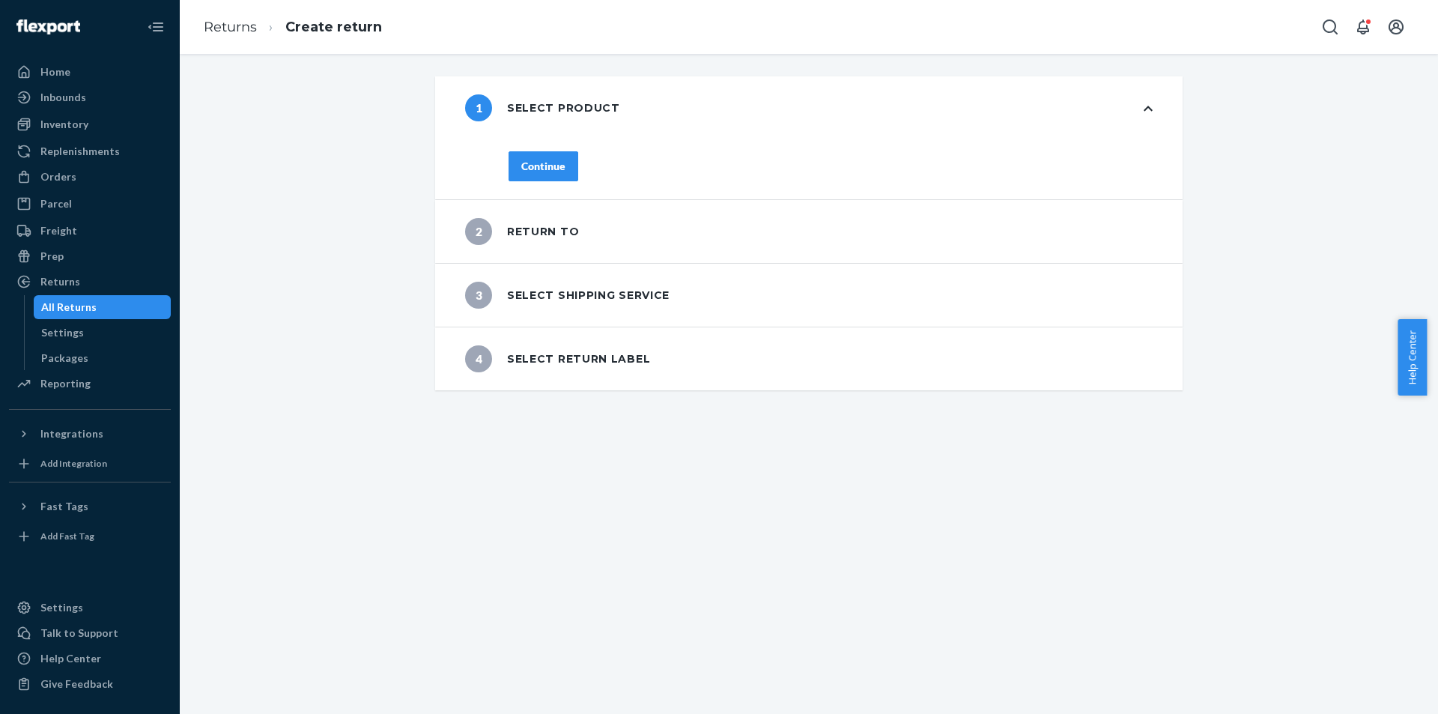
drag, startPoint x: 515, startPoint y: 348, endPoint x: 590, endPoint y: 354, distance: 75.2
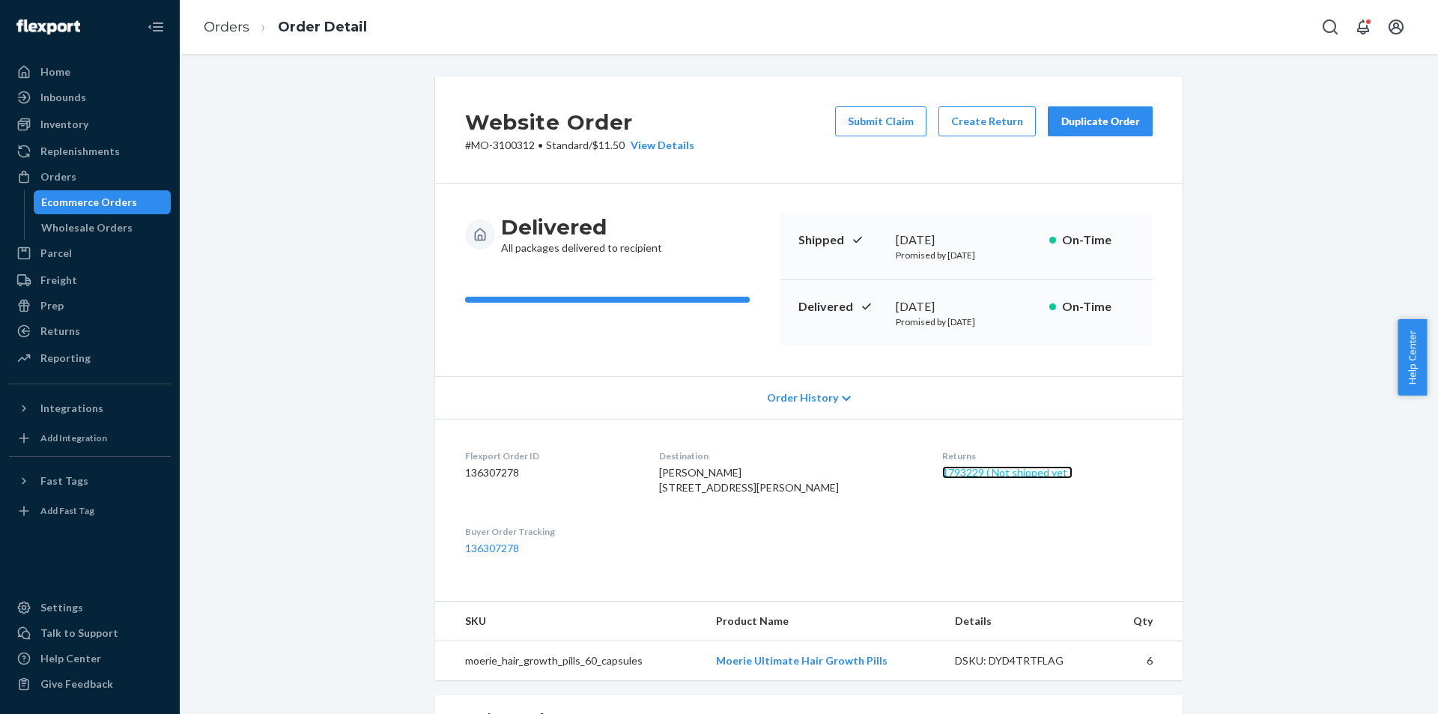
click at [996, 468] on link "1793229 ( Not shipped yet )" at bounding box center [1007, 472] width 130 height 13
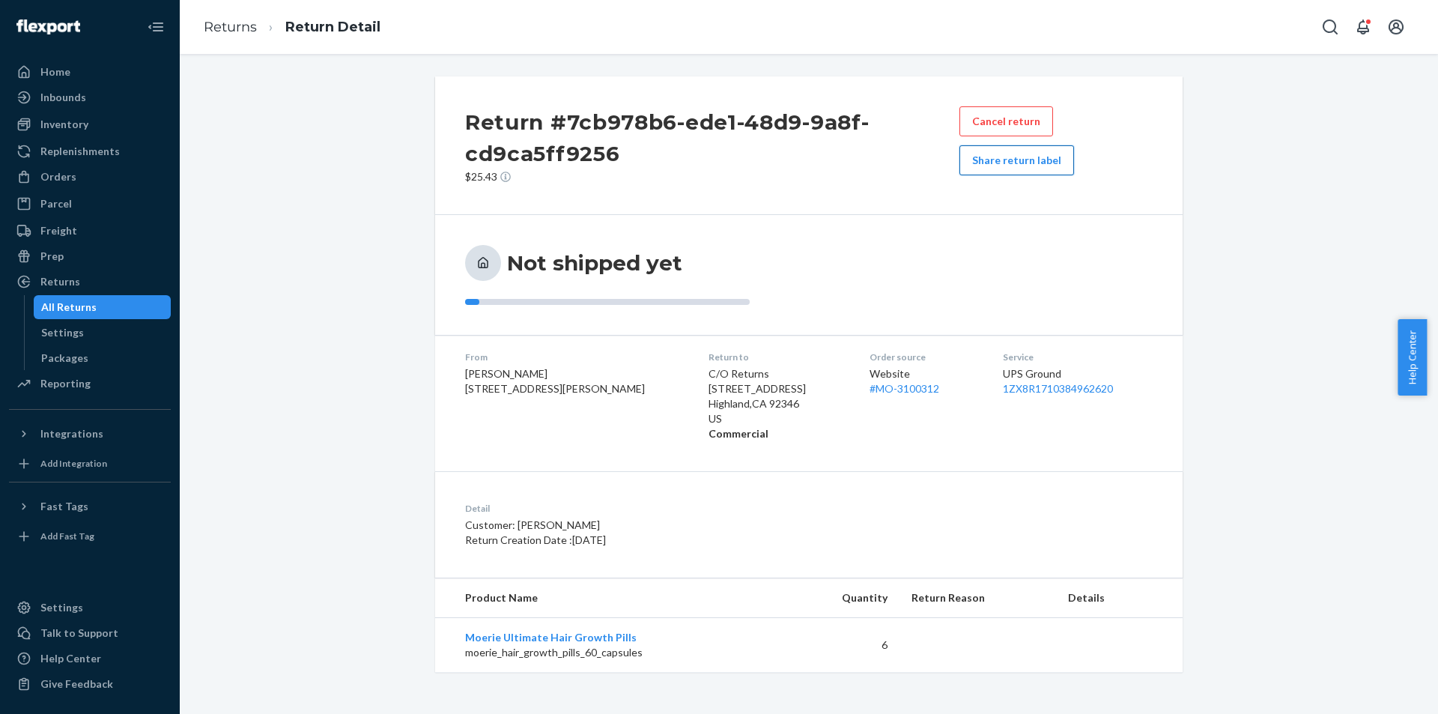
click at [1005, 160] on button "Share return label" at bounding box center [1017, 160] width 115 height 30
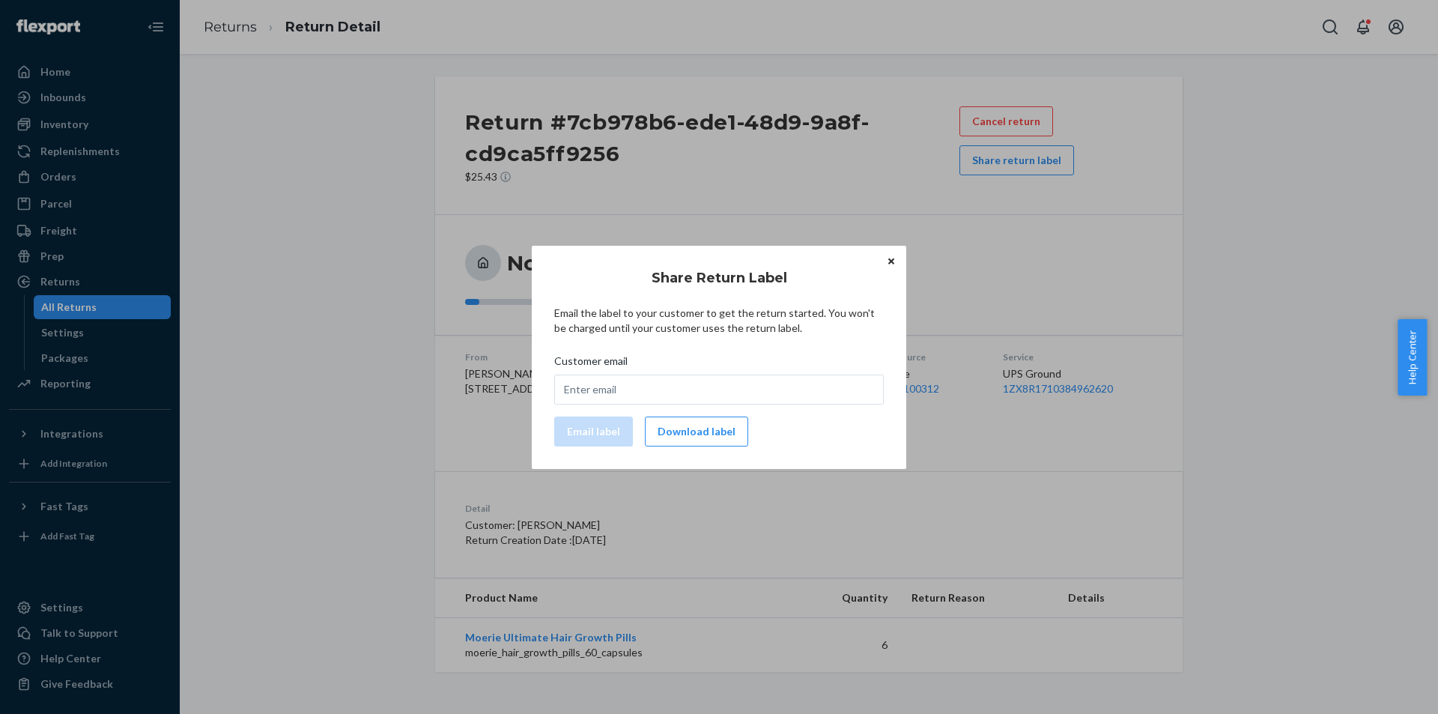
click at [891, 267] on button "Close" at bounding box center [891, 261] width 15 height 16
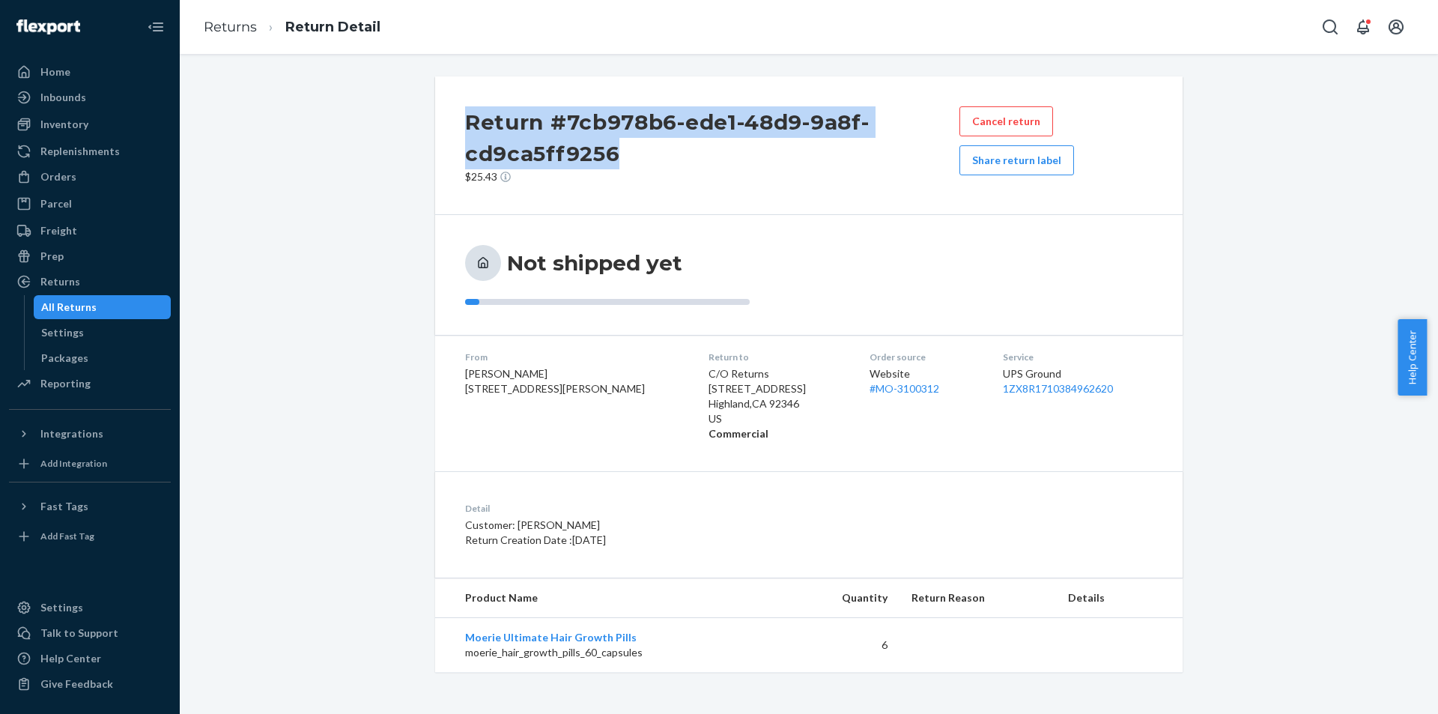
drag, startPoint x: 630, startPoint y: 158, endPoint x: 461, endPoint y: 118, distance: 173.9
click at [465, 118] on h2 "Return #7cb978b6-ede1-48d9-9a8f-cd9ca5ff9256" at bounding box center [712, 137] width 494 height 63
copy h2 "Return #7cb978b6-ede1-48d9-9a8f-cd9ca5ff9256"
click at [85, 178] on div "Orders" at bounding box center [89, 176] width 159 height 21
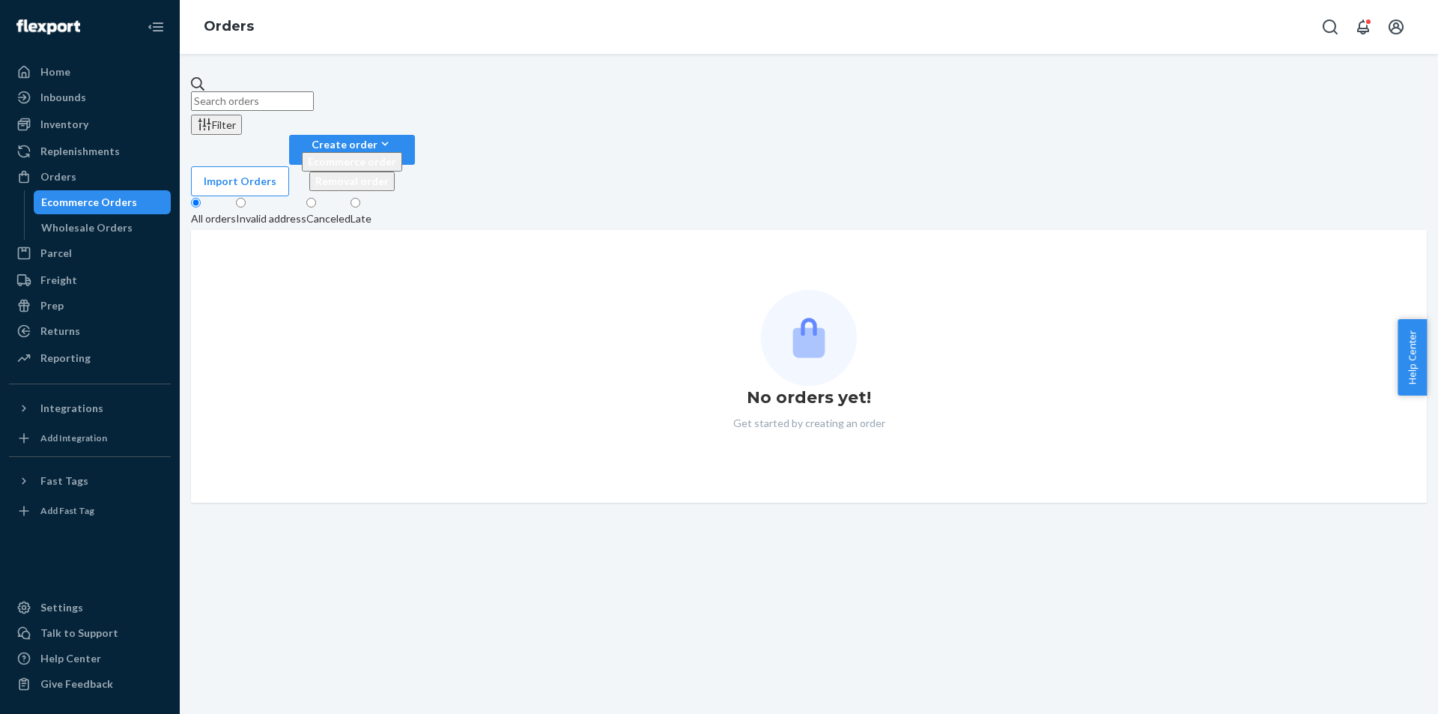
click at [314, 91] on input "text" at bounding box center [252, 100] width 123 height 19
paste input "Melissa Ferreira"
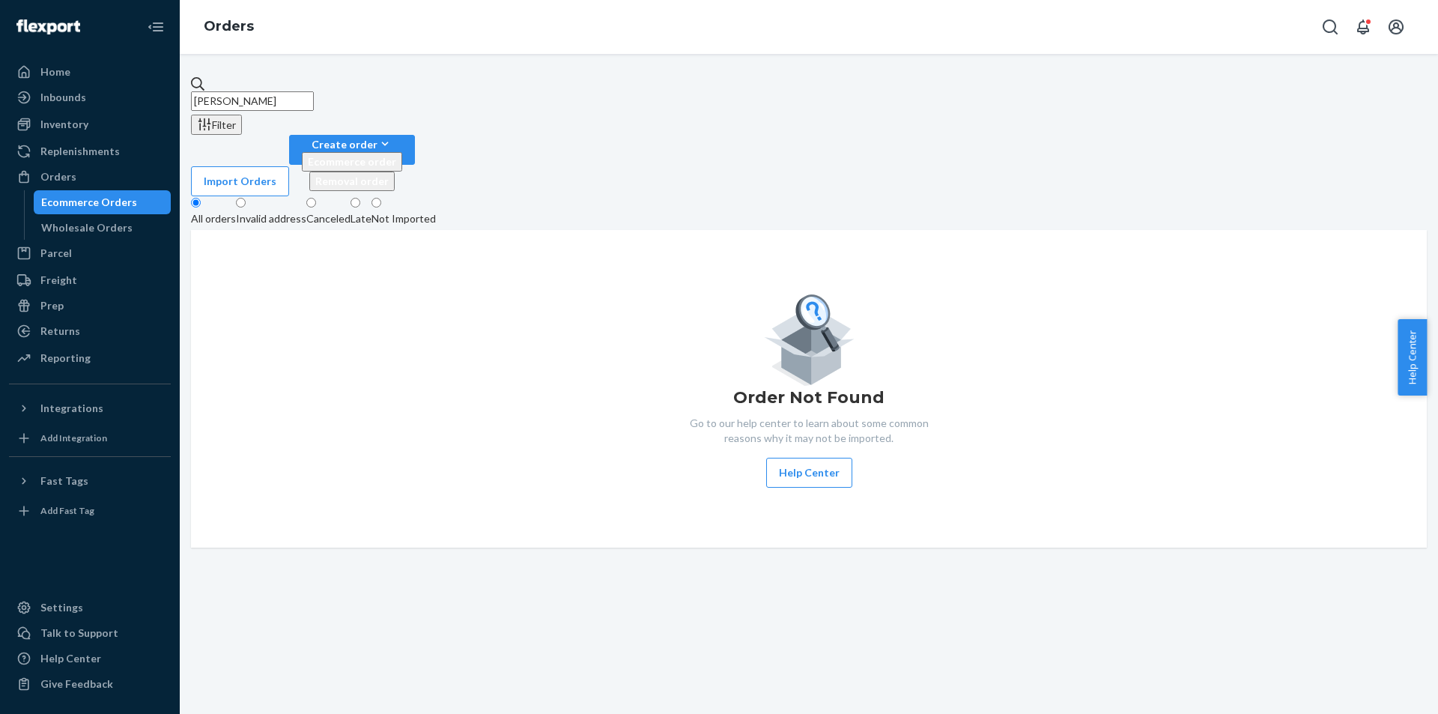
type input "Melissa Ferreira"
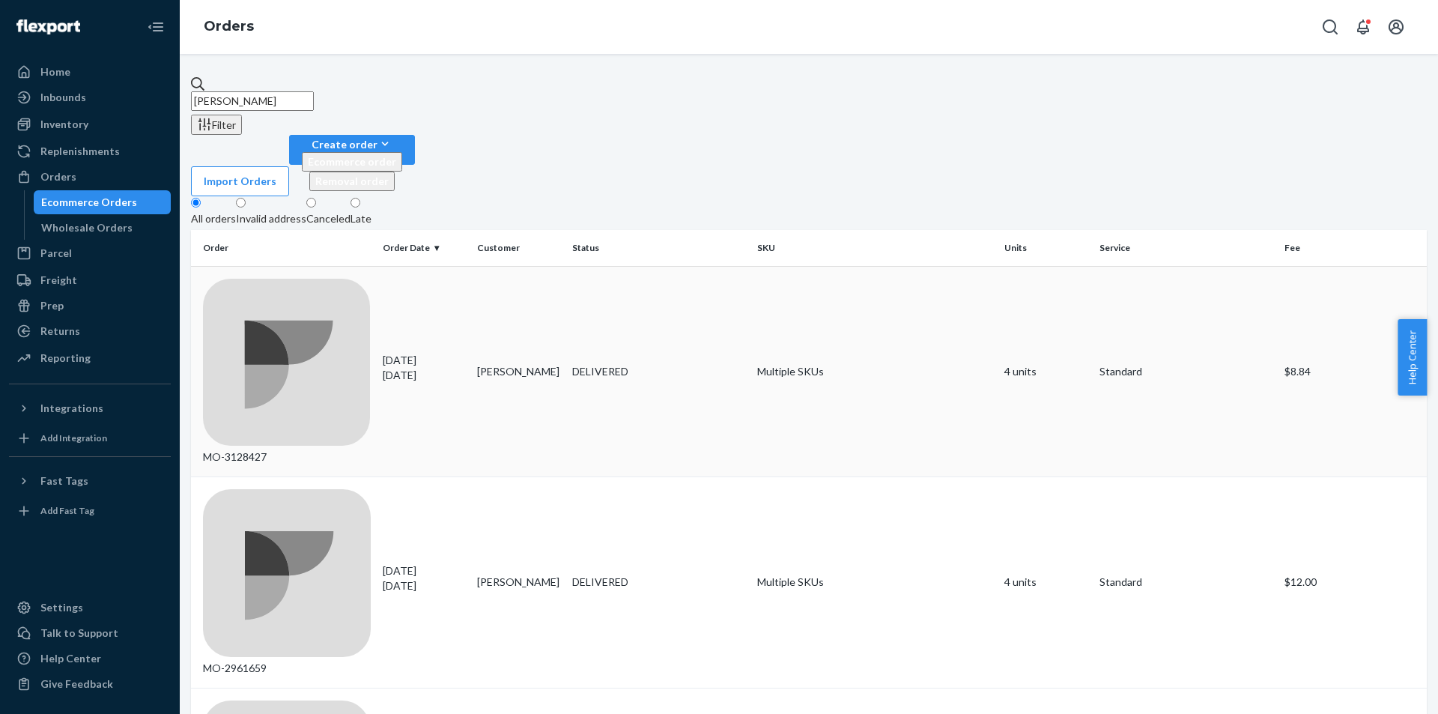
click at [614, 364] on div "DELIVERED" at bounding box center [659, 371] width 174 height 15
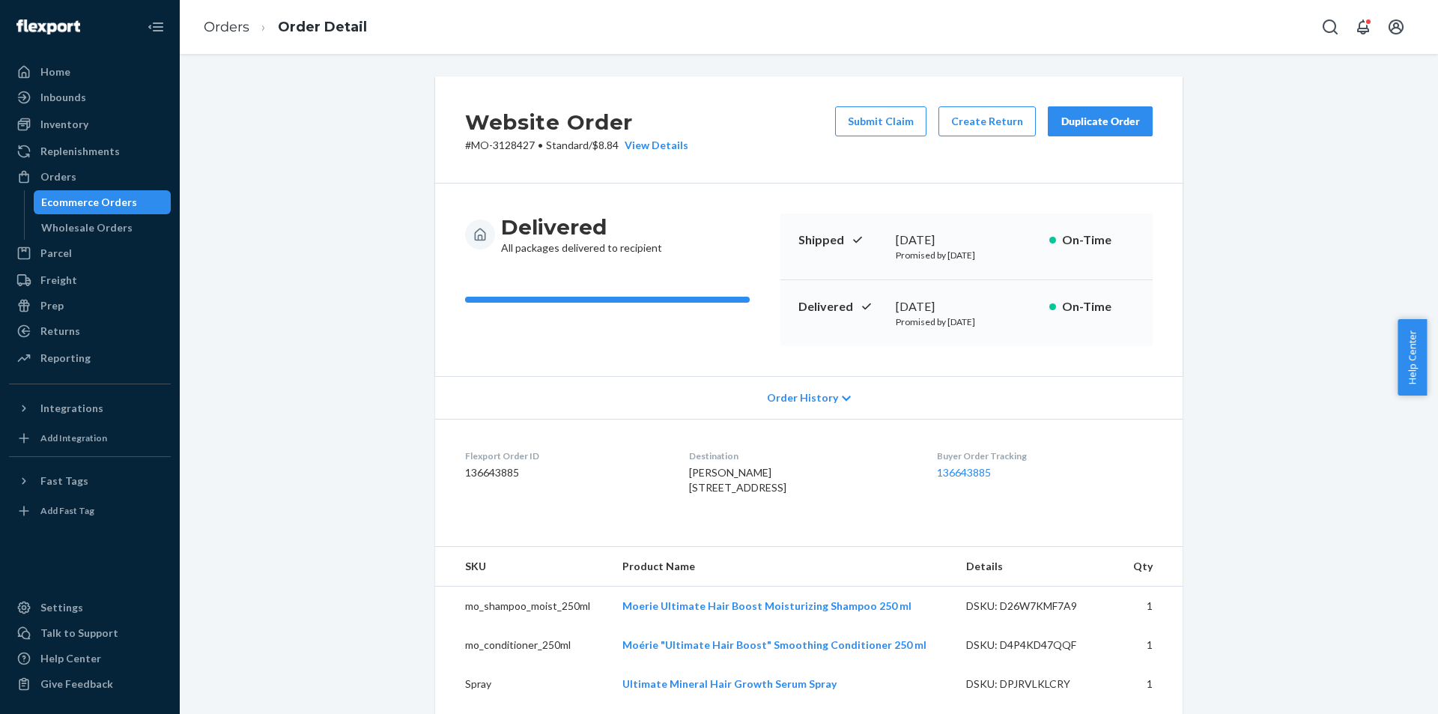
click at [512, 155] on div "Website Order # MO-3128427 • Standard / $8.84 View Details Submit Claim Create …" at bounding box center [809, 129] width 748 height 107
copy p "3128427"
click at [727, 479] on div "Melissa Ferreira 225 W El Norte Pkwy Unit 238 Escondido, CA 92026-2575 US" at bounding box center [800, 480] width 223 height 30
click at [725, 473] on span "Melissa Ferreira 225 W El Norte Pkwy Unit 238 Escondido, CA 92026-2575 US" at bounding box center [737, 480] width 97 height 28
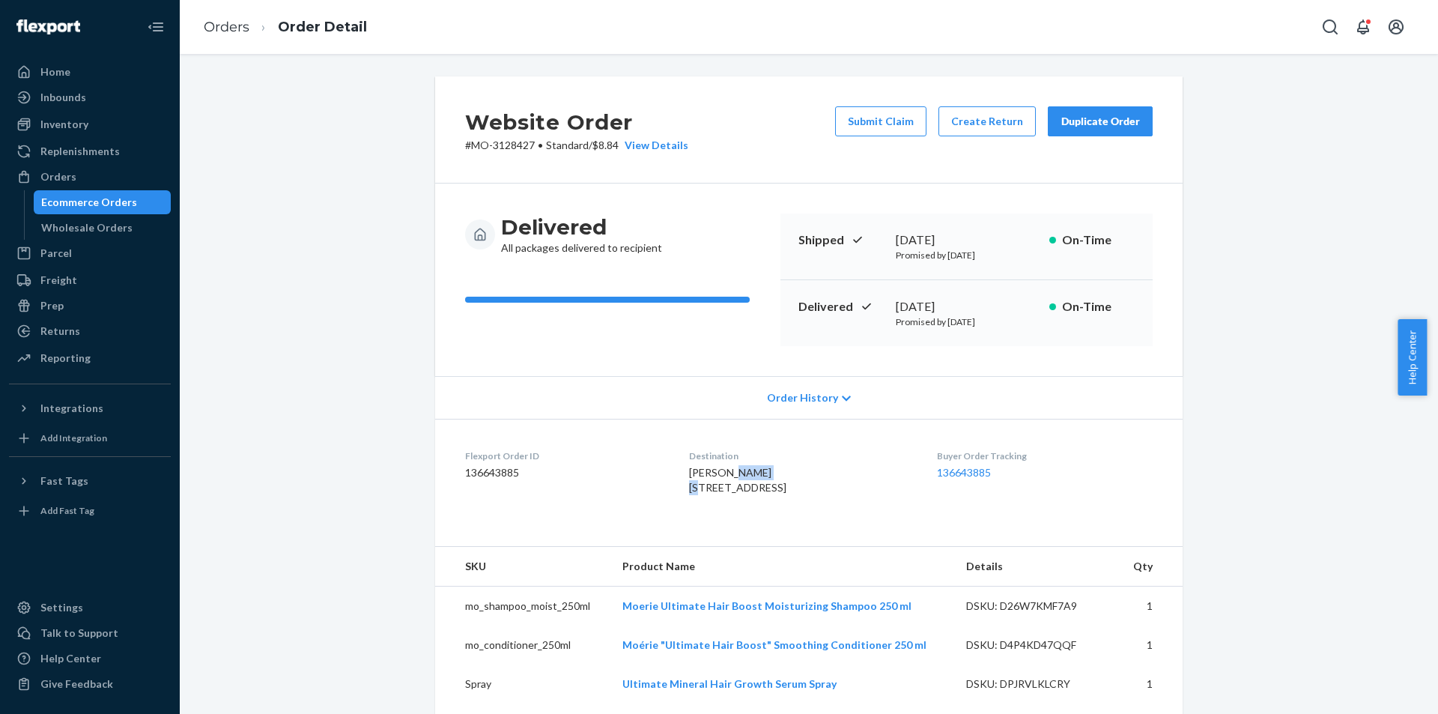
click at [725, 473] on span "Melissa Ferreira 225 W El Norte Pkwy Unit 238 Escondido, CA 92026-2575 US" at bounding box center [737, 480] width 97 height 28
copy span "Melissa Ferreira"
click at [1001, 101] on div "Website Order # MO-3128427 • Standard / $8.84 View Details Submit Claim Create …" at bounding box center [809, 129] width 748 height 107
click at [993, 112] on button "Create Return" at bounding box center [987, 121] width 97 height 30
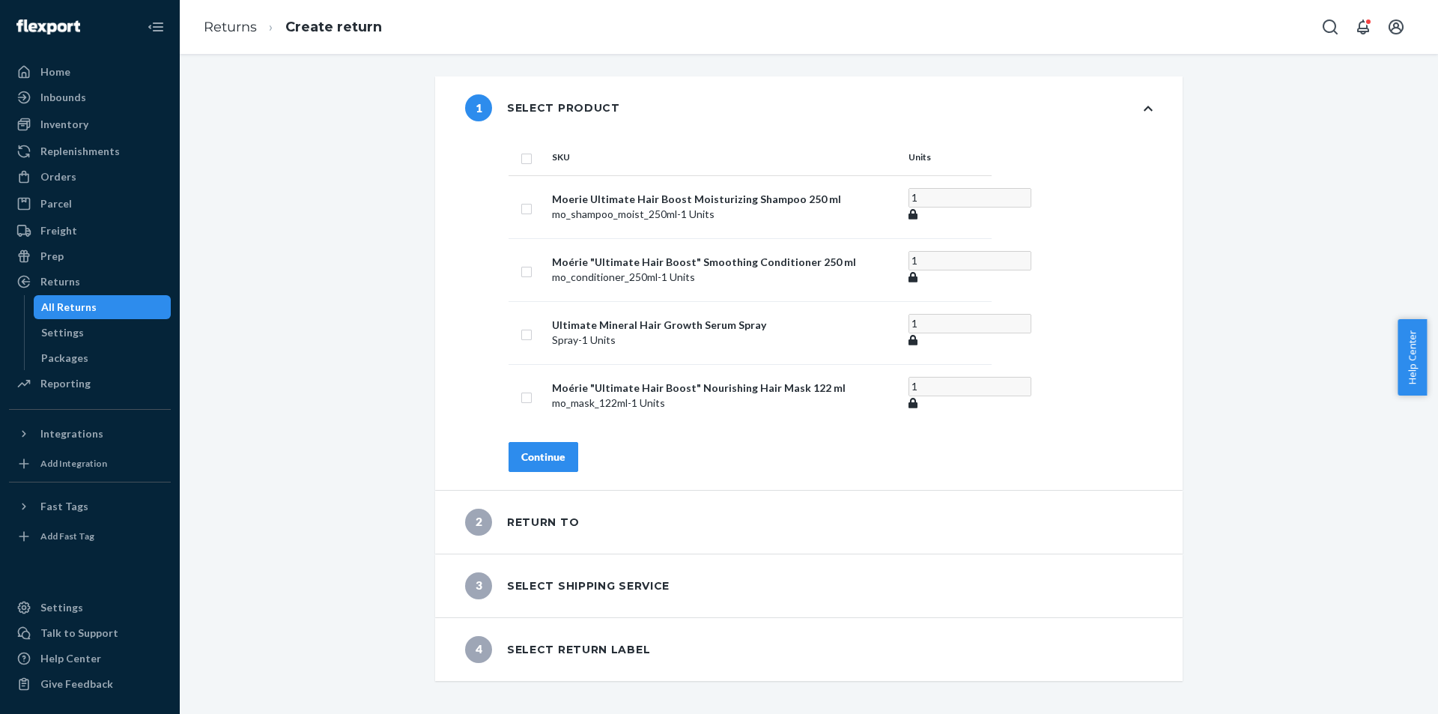
click at [512, 157] on th at bounding box center [527, 157] width 37 height 36
click at [521, 160] on input "checkbox" at bounding box center [527, 157] width 12 height 16
checkbox input "true"
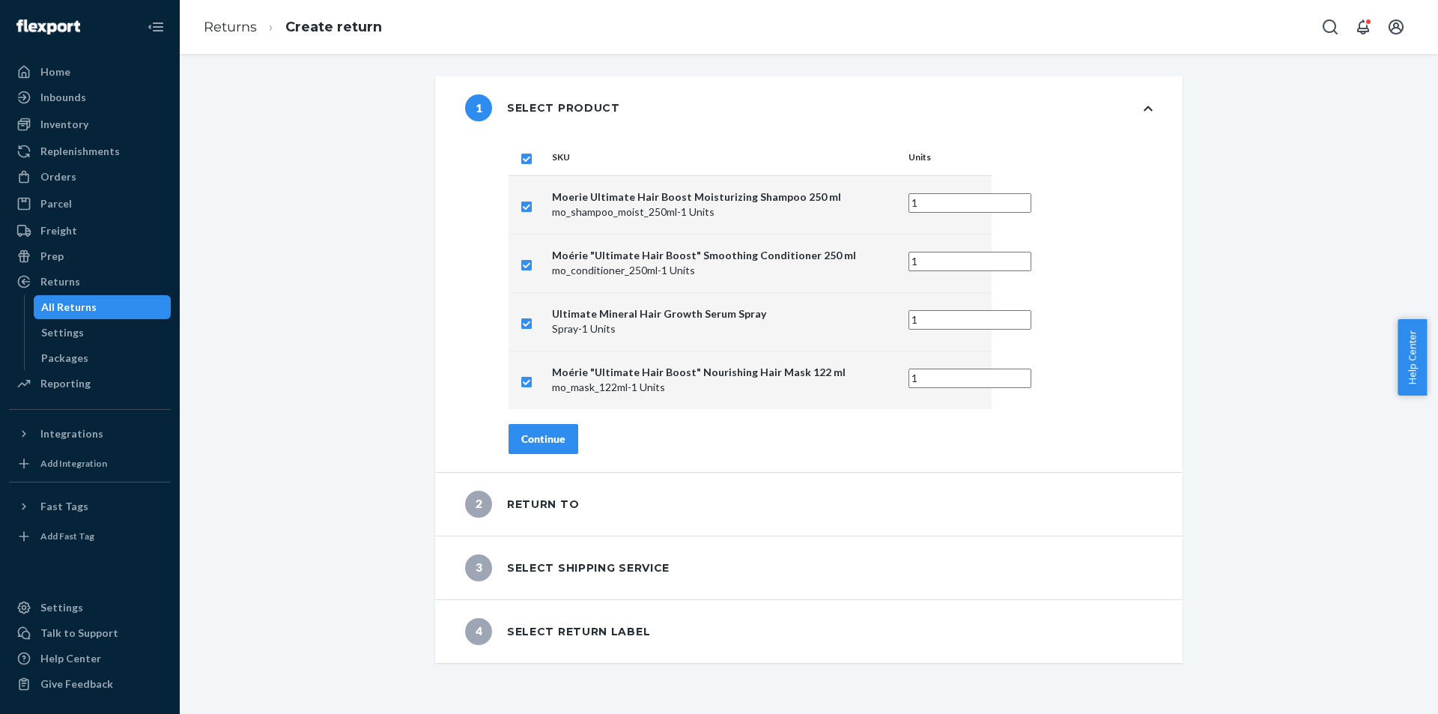
click at [548, 440] on div "Continue" at bounding box center [543, 439] width 44 height 15
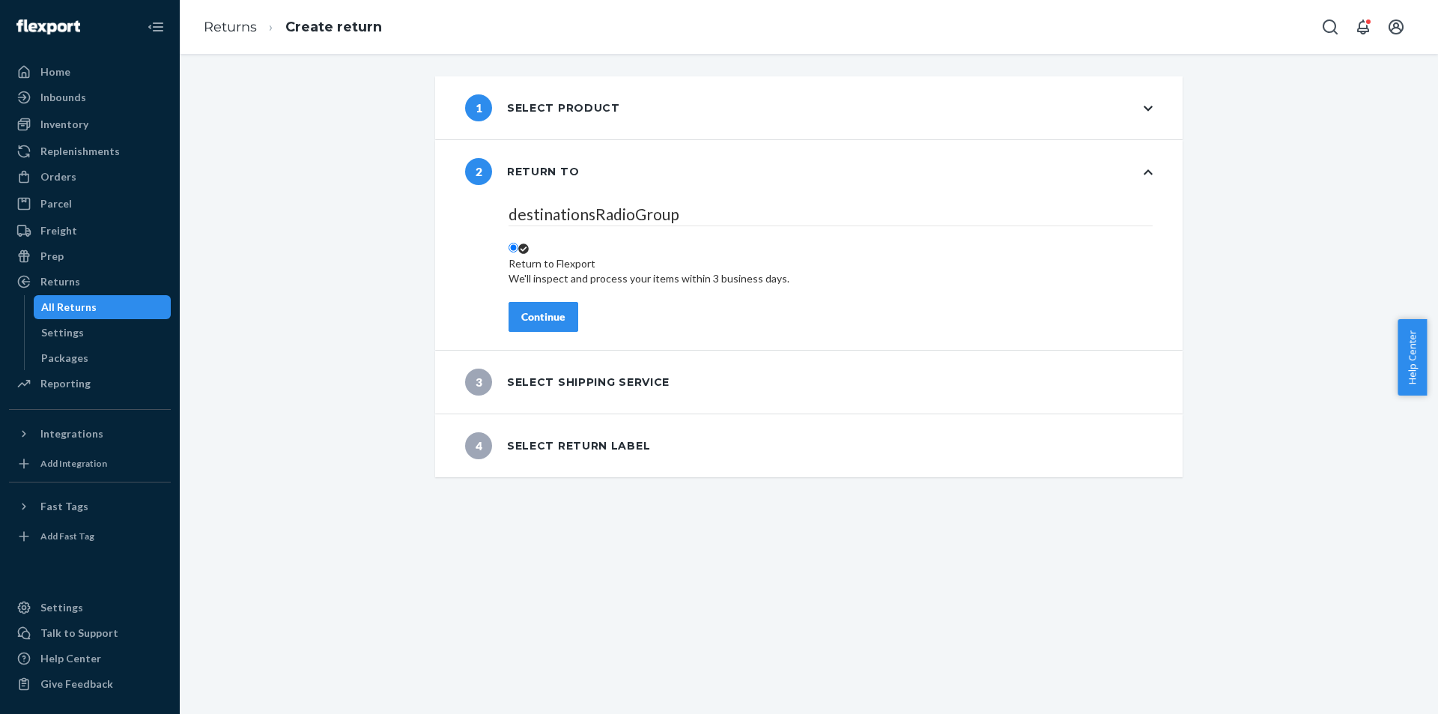
click at [524, 313] on div "Continue" at bounding box center [543, 316] width 44 height 15
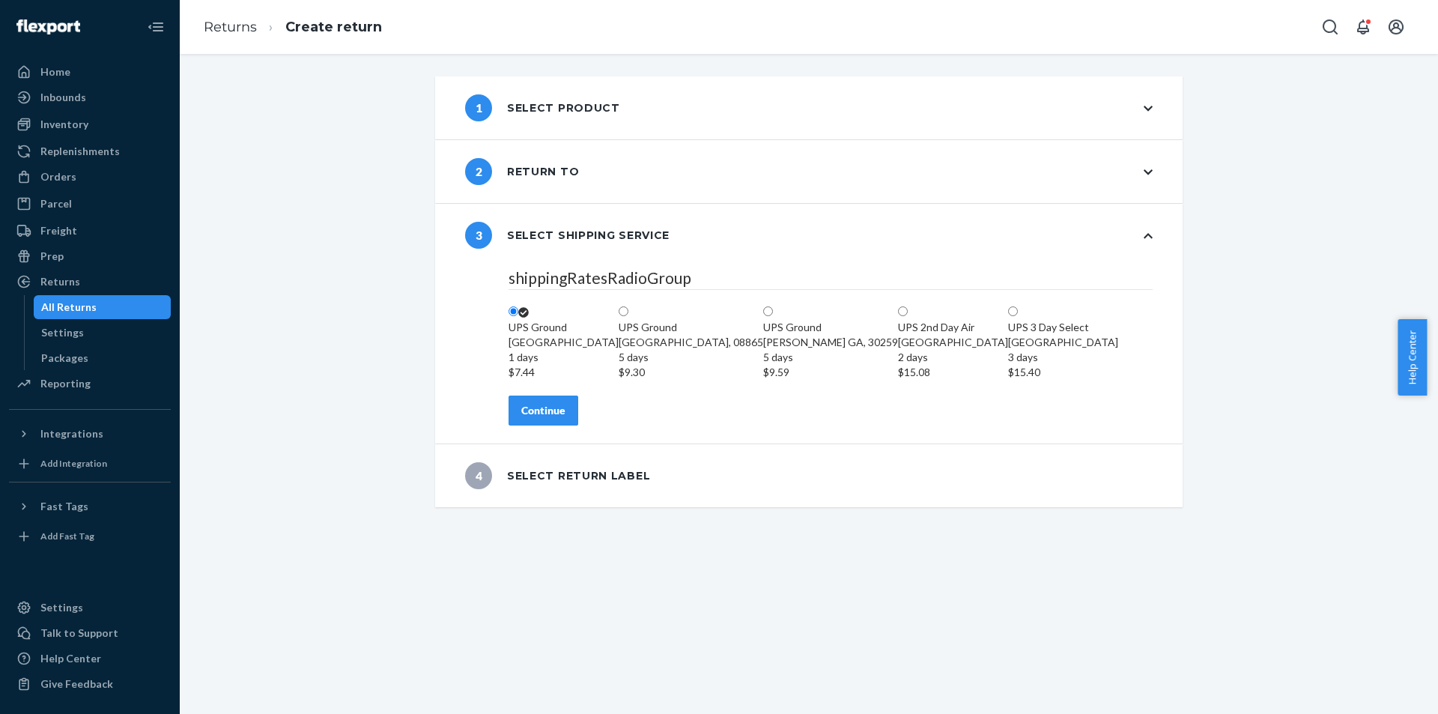
click at [560, 426] on button "Continue" at bounding box center [544, 411] width 70 height 30
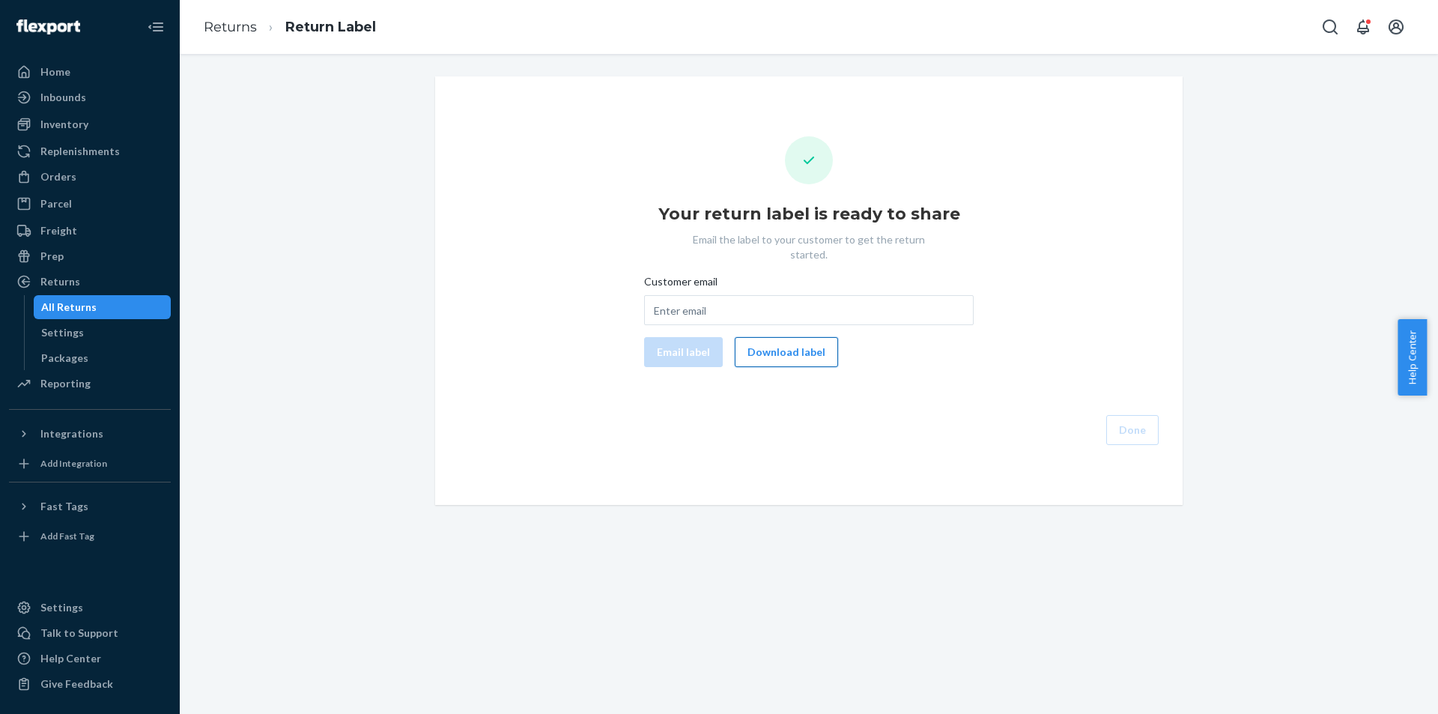
click at [777, 340] on button "Download label" at bounding box center [786, 352] width 103 height 30
